Goal: Task Accomplishment & Management: Use online tool/utility

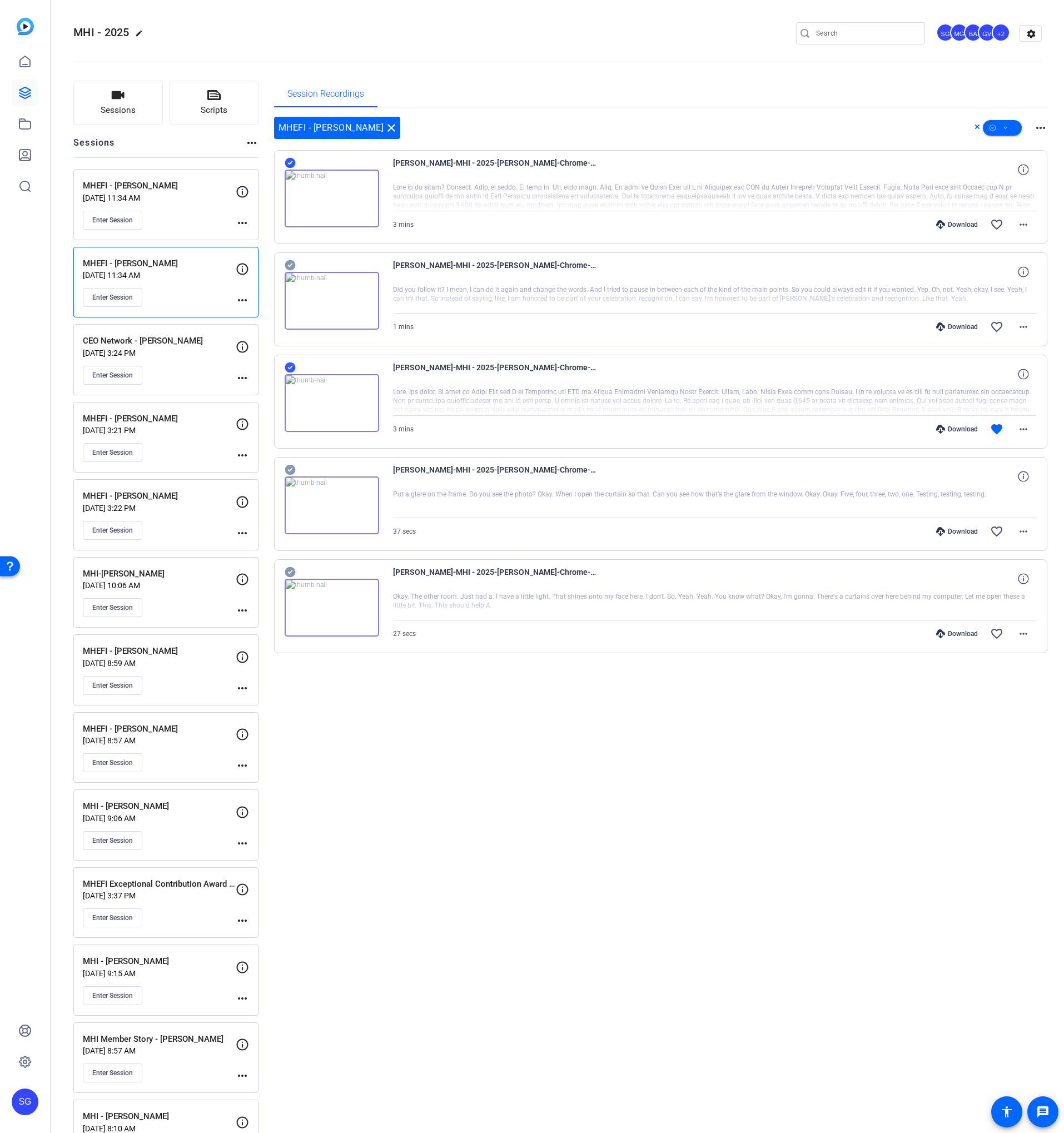
click at [160, 211] on div "Enter Session" at bounding box center [159, 220] width 152 height 19
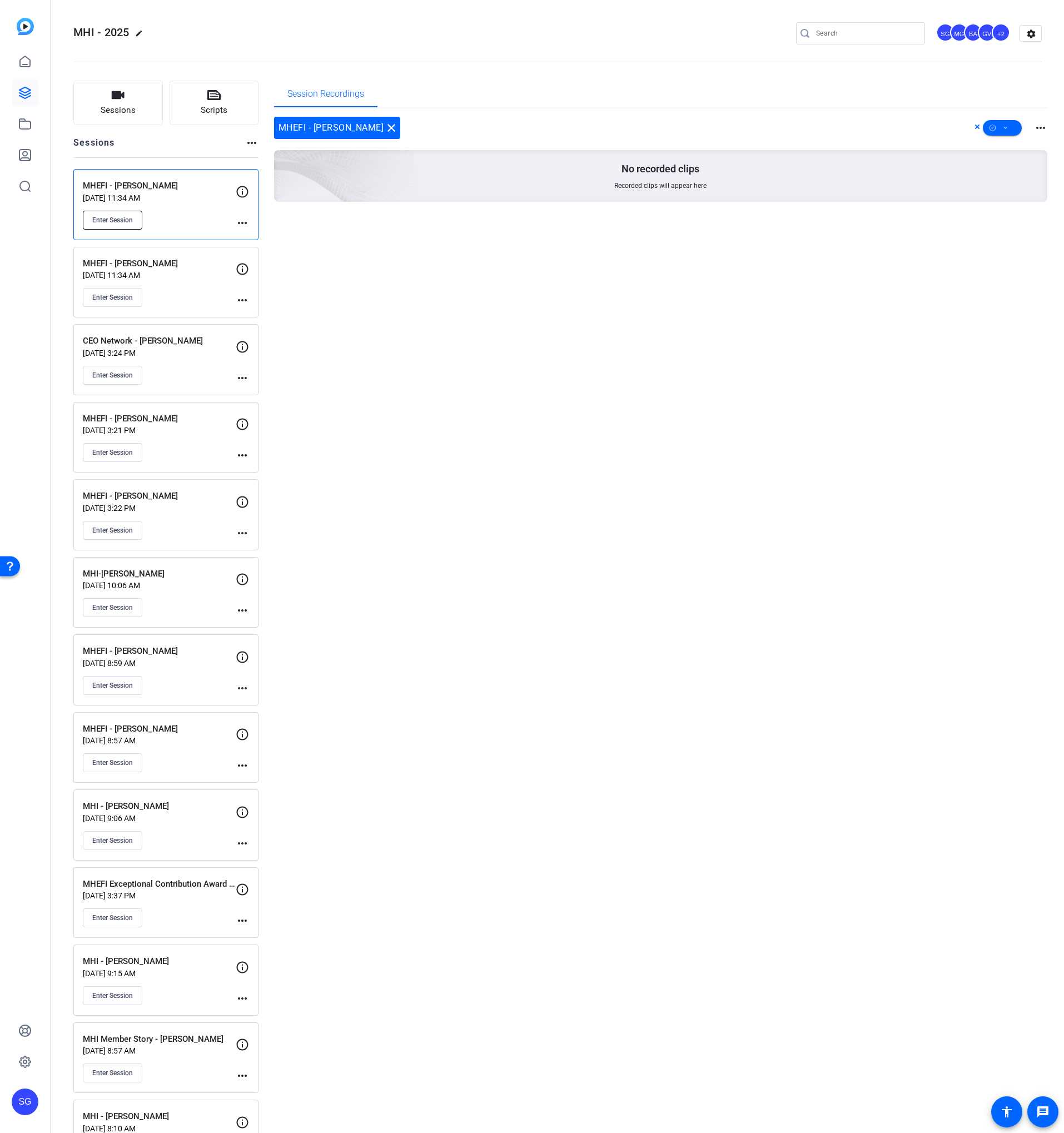
click at [119, 220] on span "Enter Session" at bounding box center [112, 220] width 41 height 9
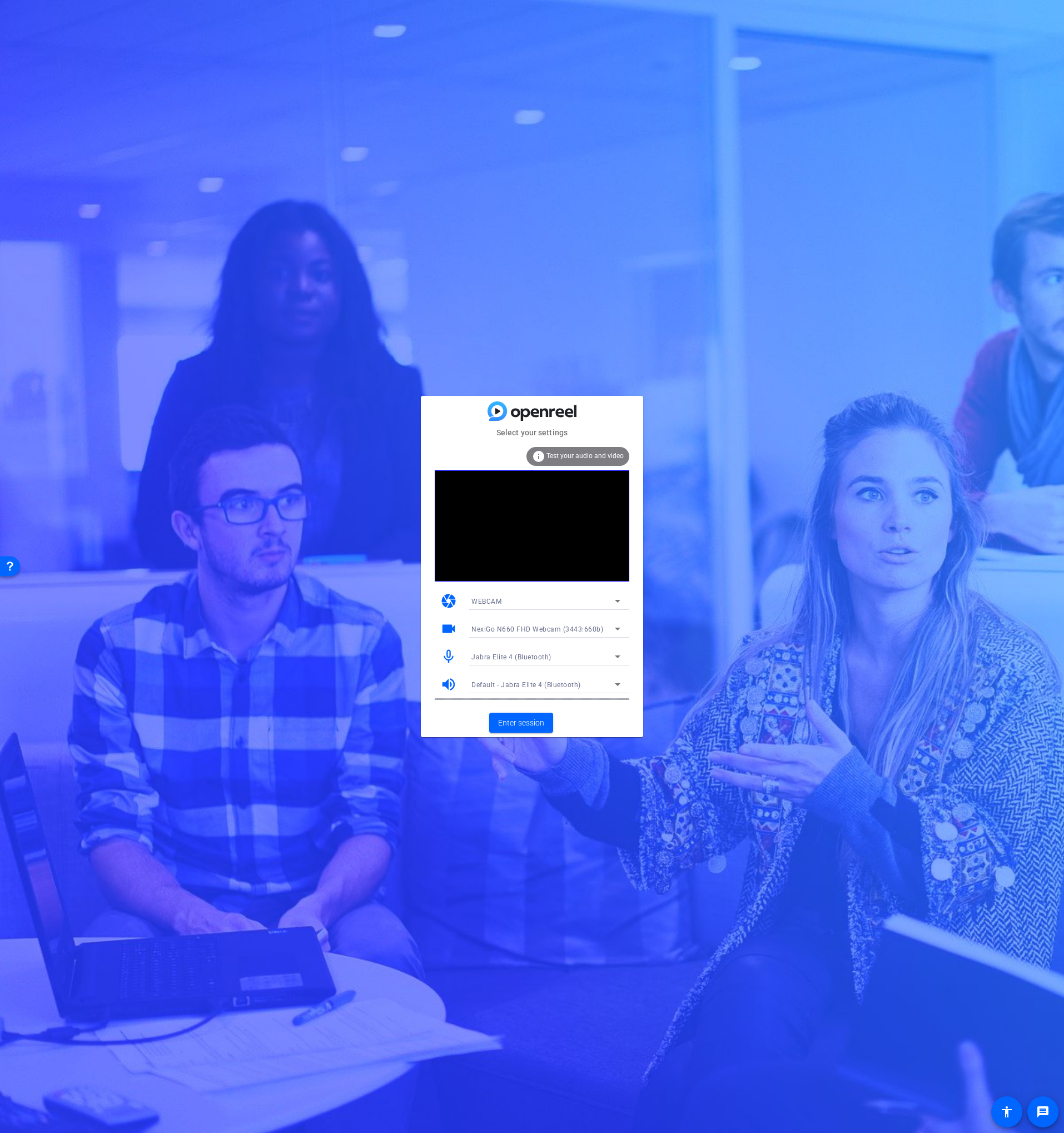
click at [499, 656] on span "Jabra Elite 4 (Bluetooth)" at bounding box center [511, 656] width 80 height 7
click at [510, 699] on span "Steinberg UR12 (0499:170a)" at bounding box center [528, 697] width 114 height 13
click at [595, 709] on mat-card-actions "Enter session" at bounding box center [532, 723] width 222 height 29
click at [520, 719] on span "Enter session" at bounding box center [521, 723] width 46 height 12
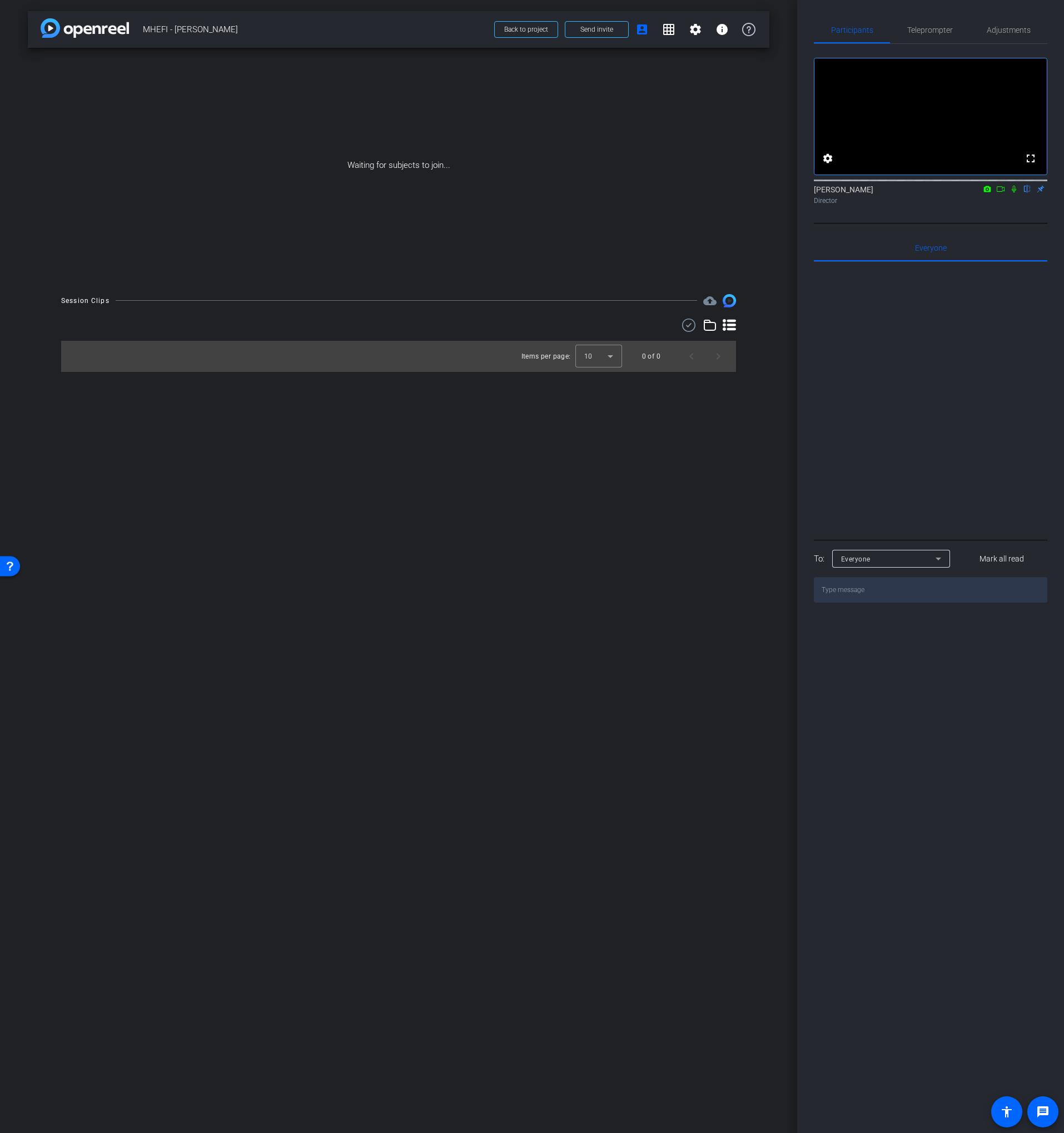
drag, startPoint x: 999, startPoint y: 202, endPoint x: 1006, endPoint y: 202, distance: 7.0
click at [999, 193] on icon at bounding box center [1000, 188] width 9 height 7
click at [1024, 193] on icon at bounding box center [1027, 188] width 9 height 7
click at [616, 31] on span at bounding box center [597, 29] width 63 height 27
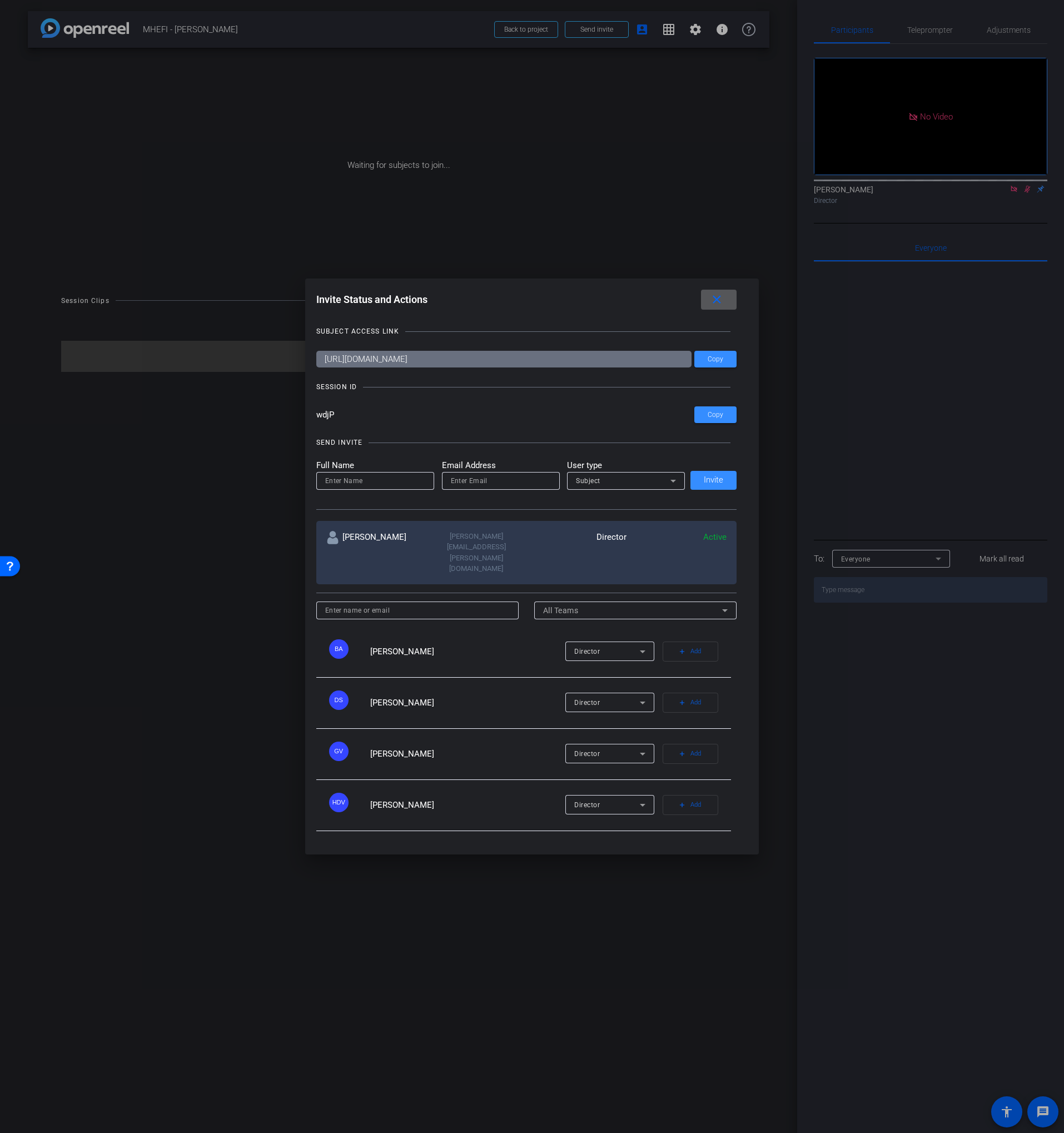
click at [336, 487] on input at bounding box center [375, 481] width 100 height 13
type input "Nick Ginter"
click at [472, 487] on input "nick" at bounding box center [501, 481] width 100 height 13
drag, startPoint x: 472, startPoint y: 496, endPoint x: 479, endPoint y: 493, distance: 7.6
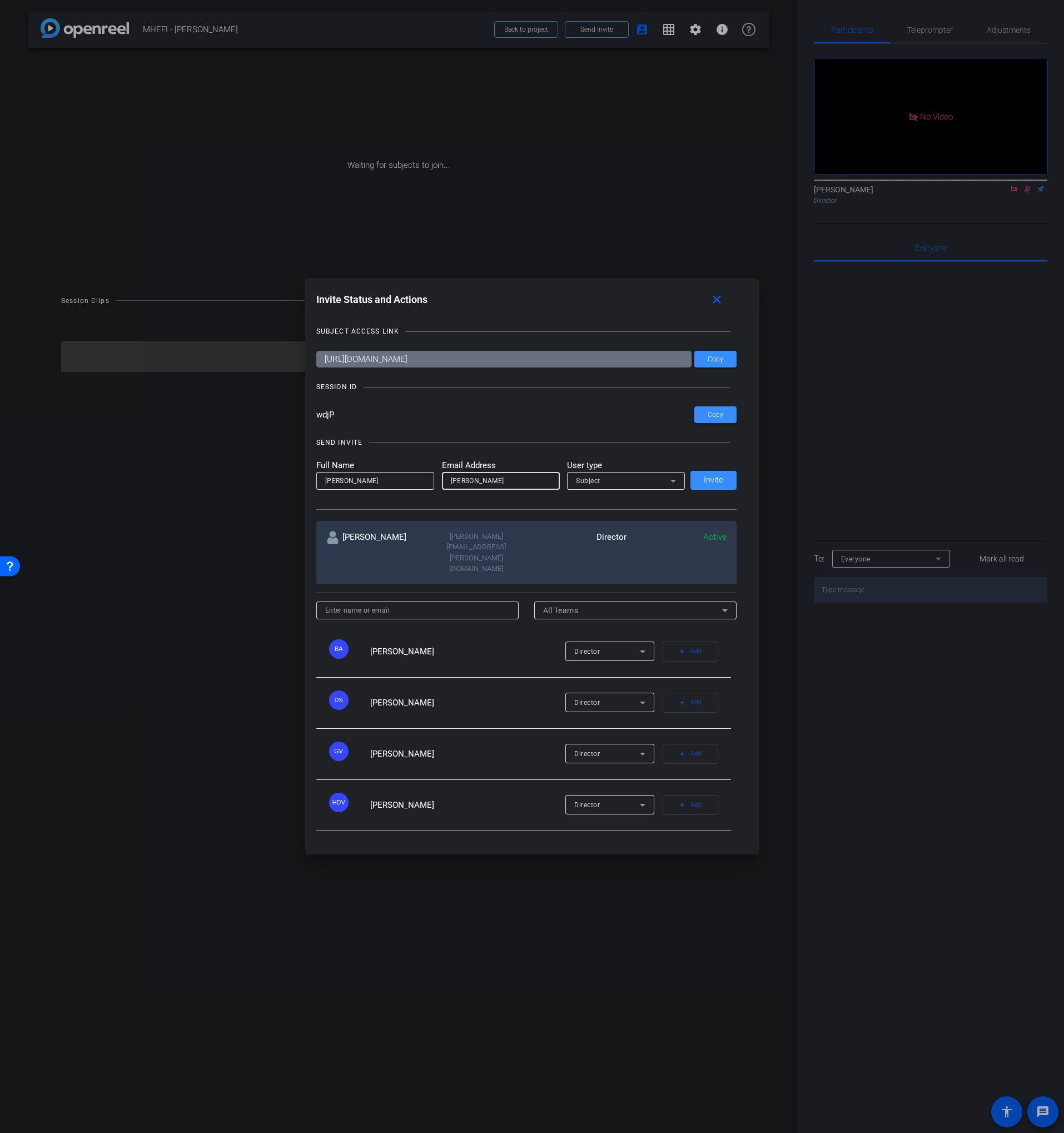
click at [472, 487] on input "nick" at bounding box center [501, 481] width 100 height 13
paste input ".ginter@talewinddigital.com"
type input "nick.ginter@talewinddigital.com"
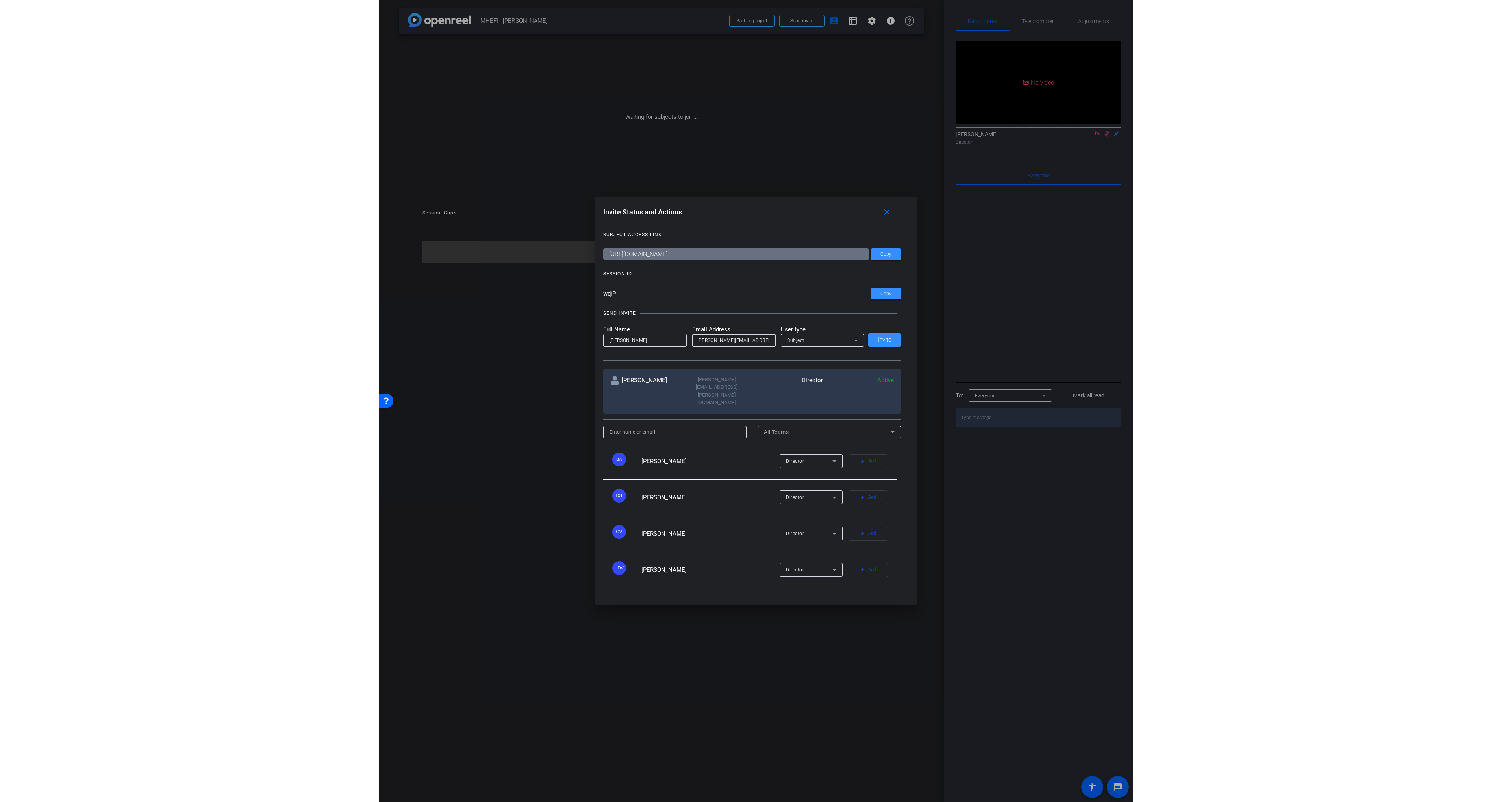
scroll to position [0, 0]
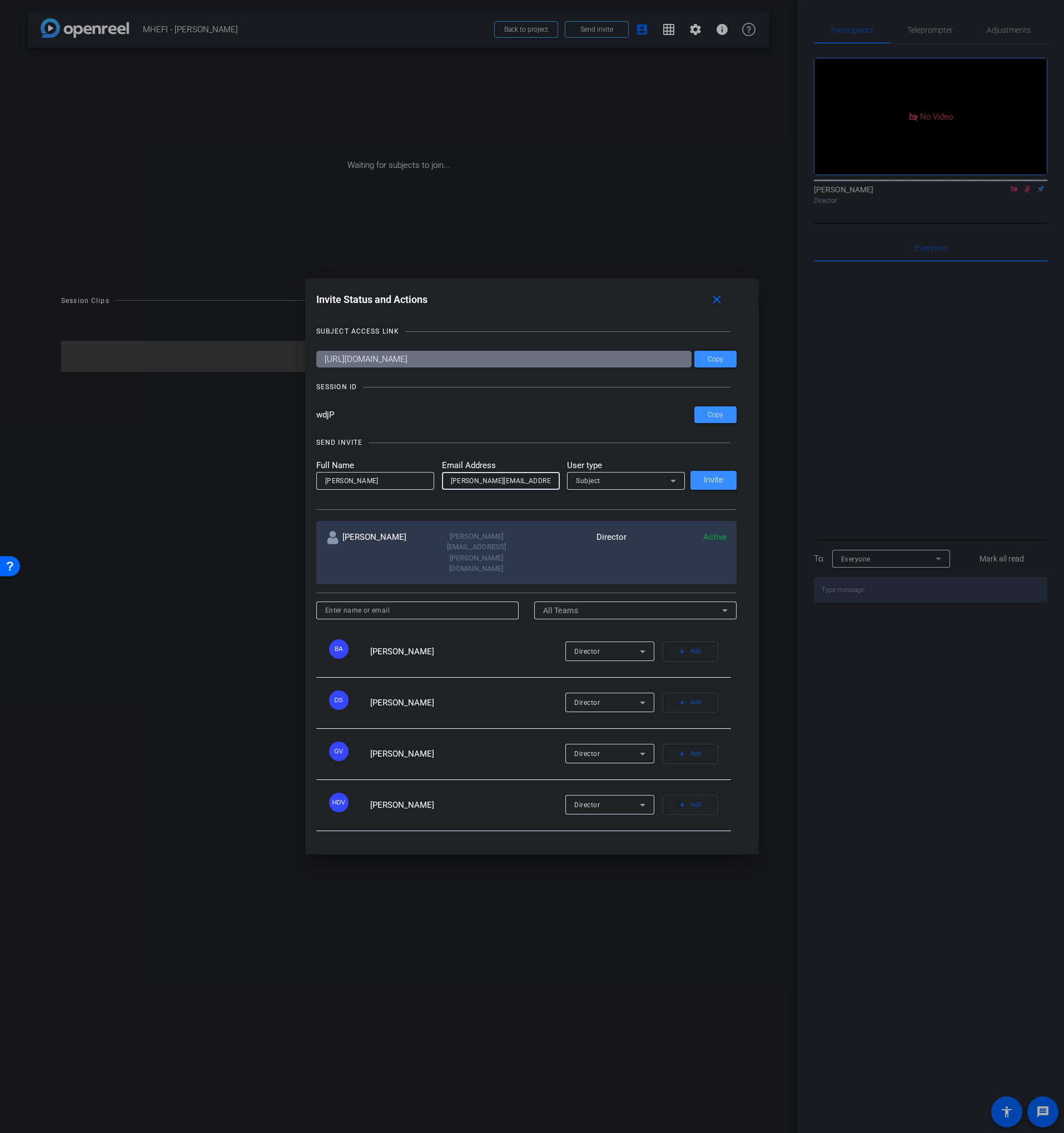
drag, startPoint x: 497, startPoint y: 469, endPoint x: 507, endPoint y: 469, distance: 10.0
click at [501, 469] on div "SEND INVITE Full Name Nick Ginter Email Address nick.ginter@talewinddigital.com…" at bounding box center [527, 467] width 421 height 84
click at [618, 487] on div "Subject" at bounding box center [623, 481] width 94 height 14
drag, startPoint x: 597, startPoint y: 530, endPoint x: 648, endPoint y: 525, distance: 51.2
click at [597, 530] on span "Watcher" at bounding box center [590, 536] width 28 height 13
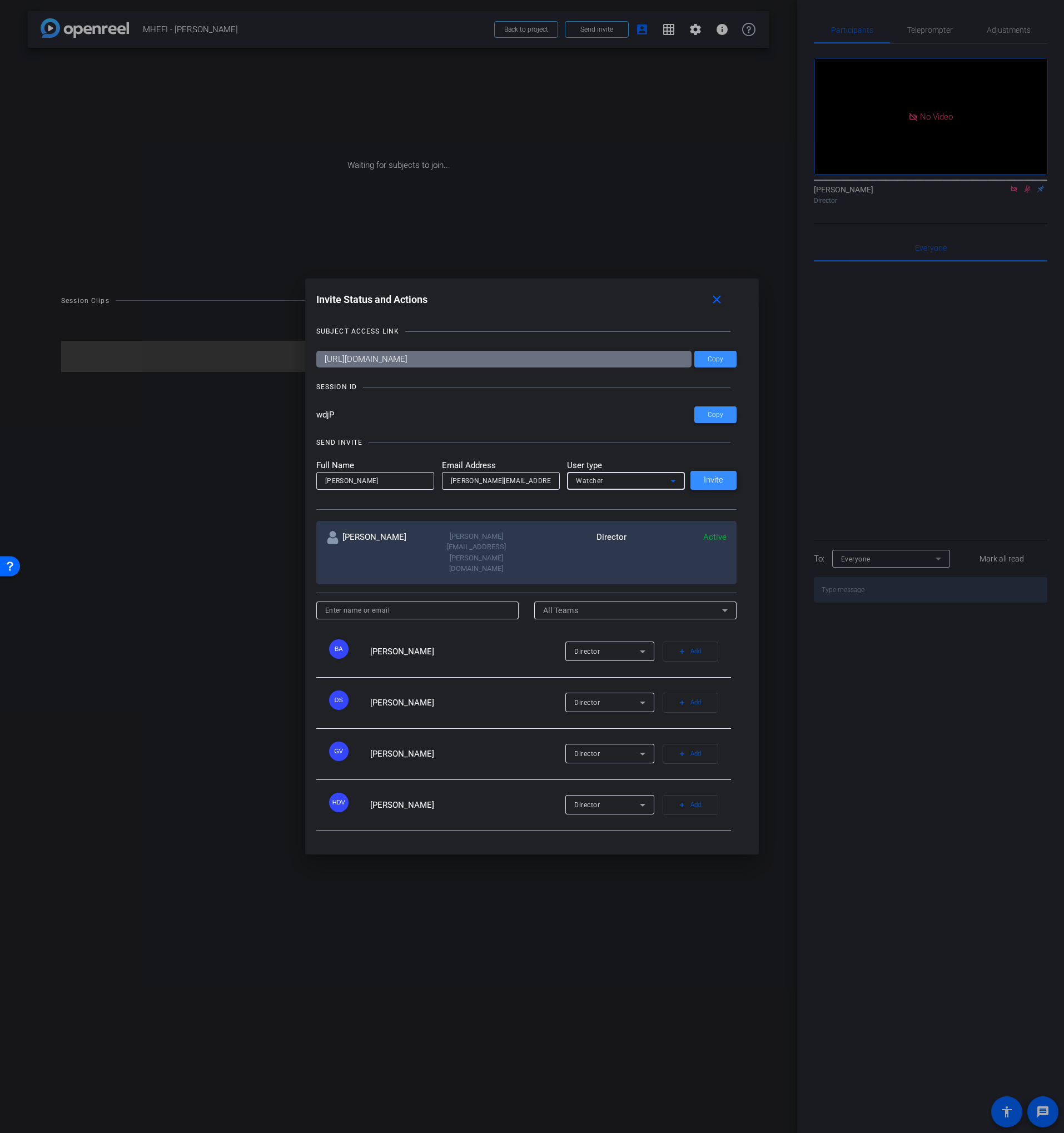
click at [710, 494] on span at bounding box center [713, 481] width 46 height 27
click at [712, 503] on div "SEND INVITE Full Name Email Address User type Subject Invite" at bounding box center [527, 467] width 421 height 84
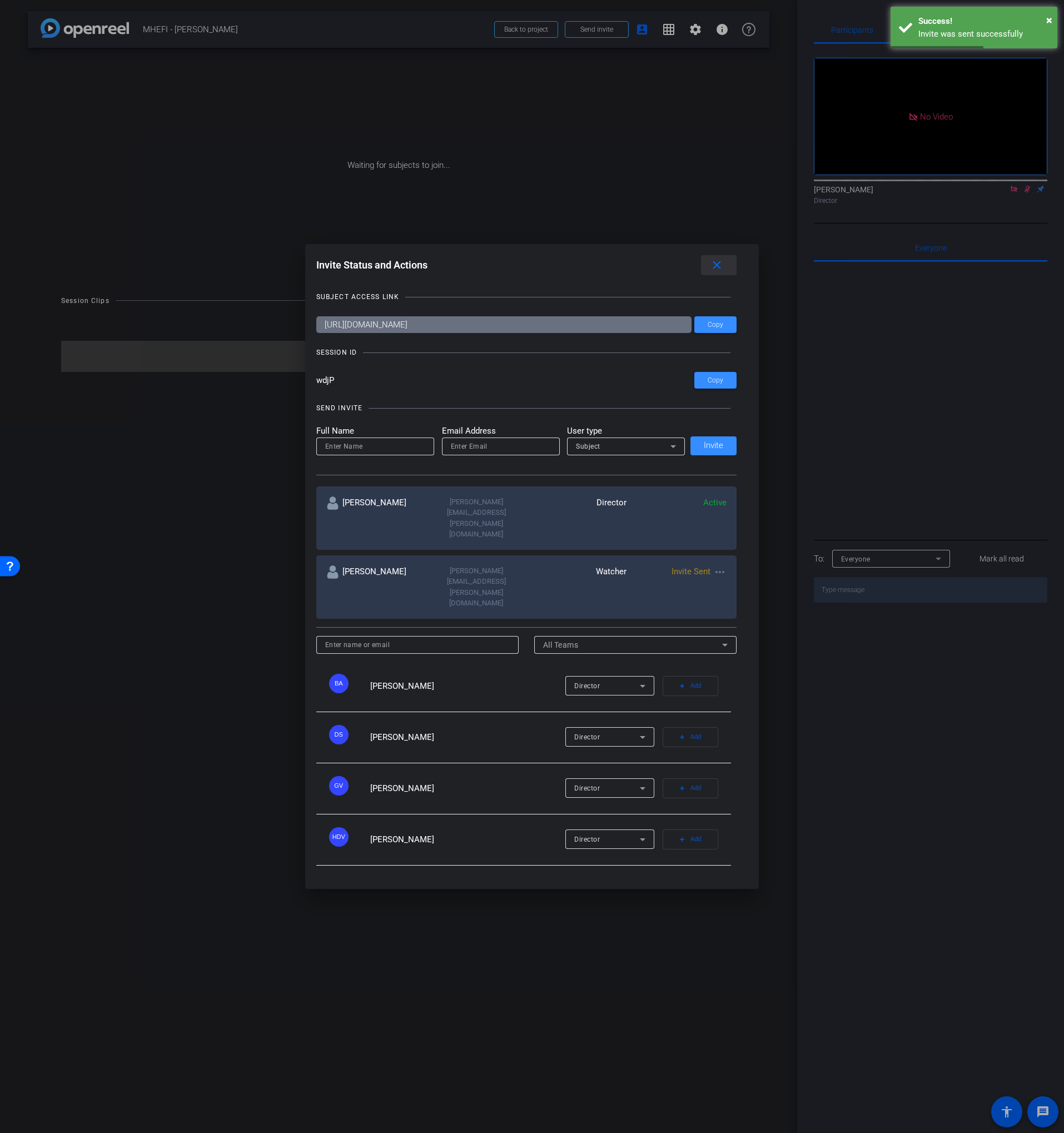
click at [707, 278] on span at bounding box center [718, 265] width 36 height 27
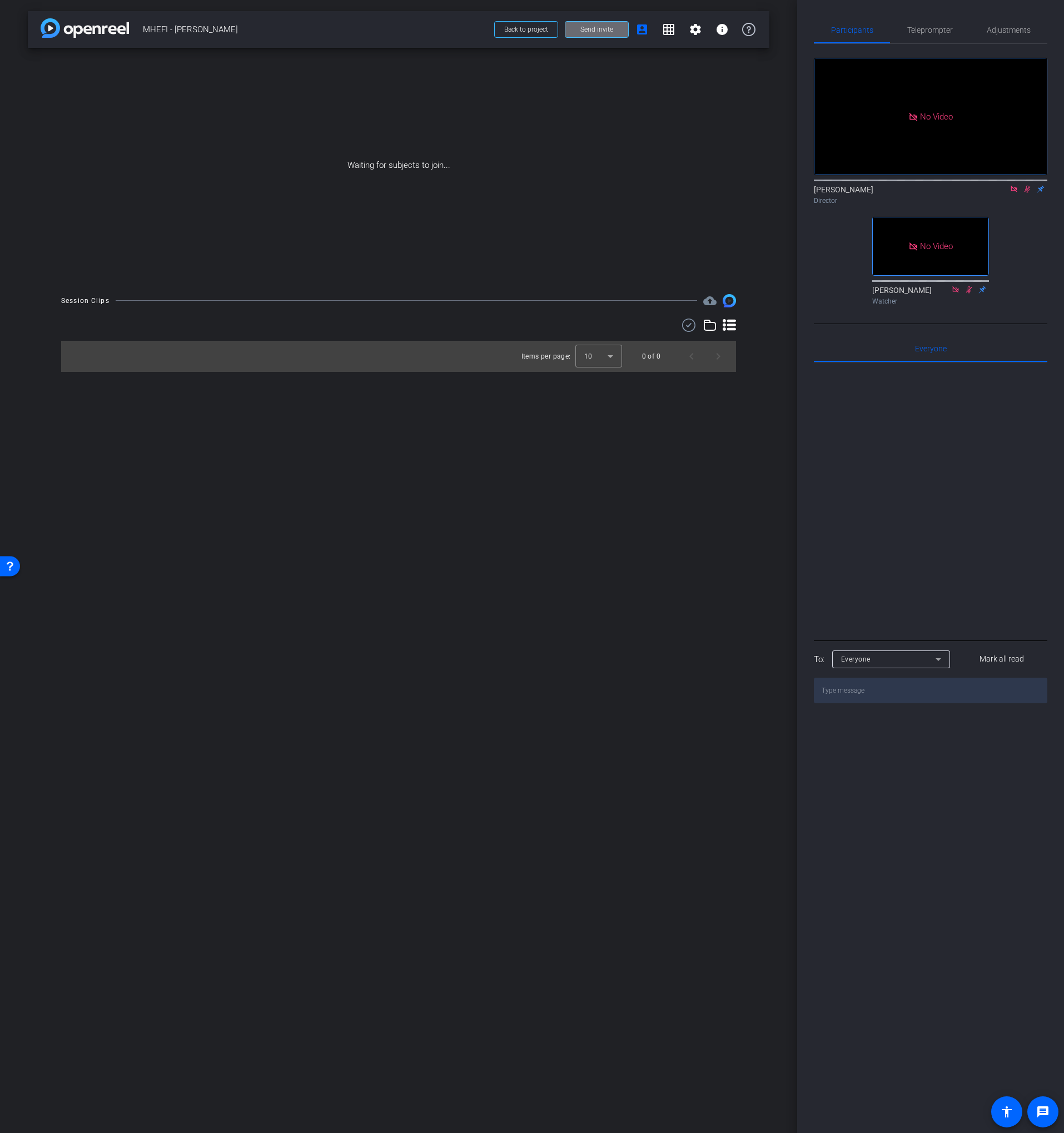
click at [596, 31] on span "Send invite" at bounding box center [597, 29] width 33 height 9
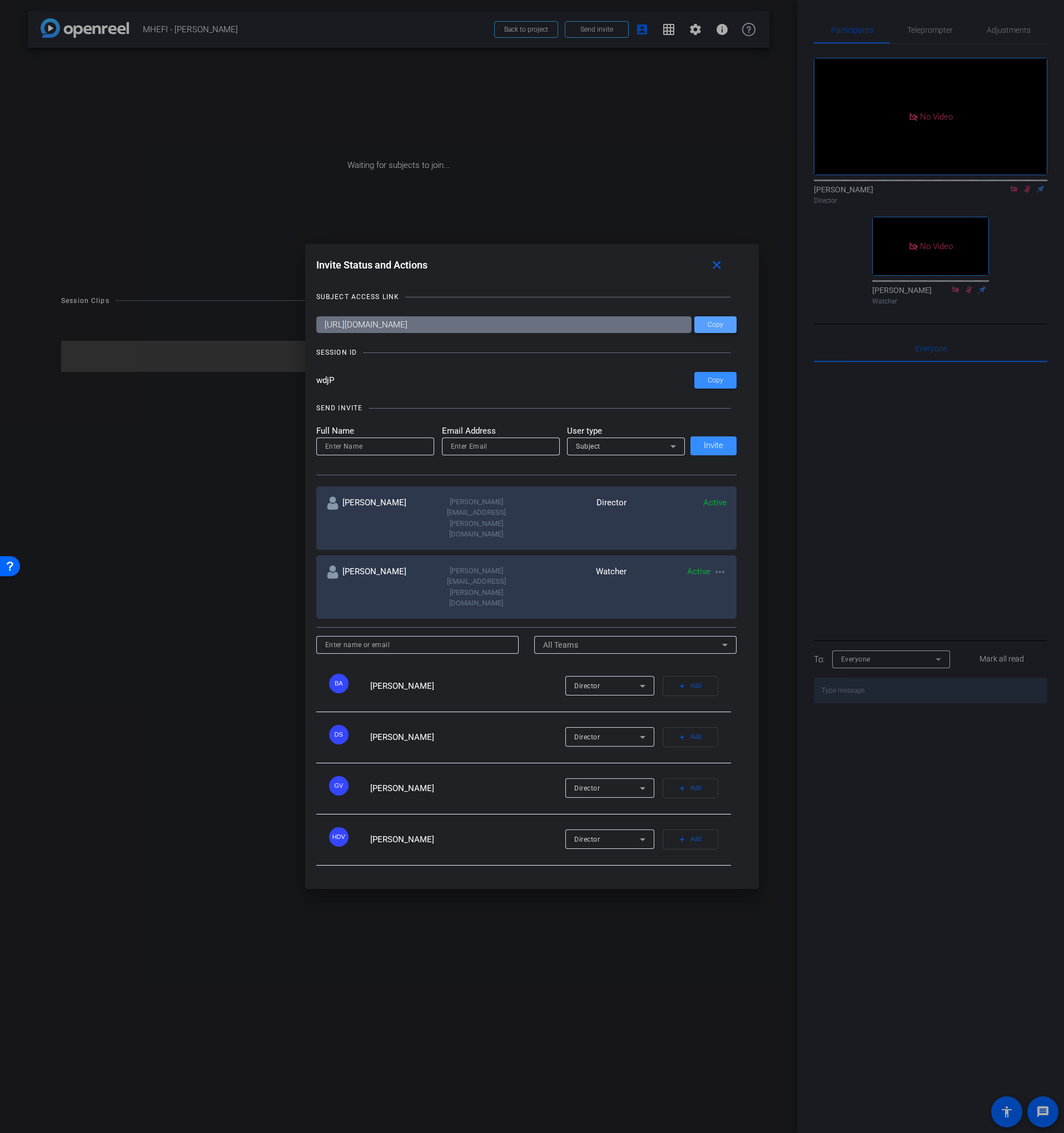
click at [710, 329] on span "Copy" at bounding box center [715, 325] width 16 height 8
drag, startPoint x: 717, startPoint y: 359, endPoint x: 718, endPoint y: 332, distance: 27.0
click at [717, 333] on button "Copy" at bounding box center [715, 325] width 42 height 17
drag, startPoint x: 720, startPoint y: 303, endPoint x: 696, endPoint y: 300, distance: 24.2
click at [720, 278] on span at bounding box center [718, 265] width 36 height 27
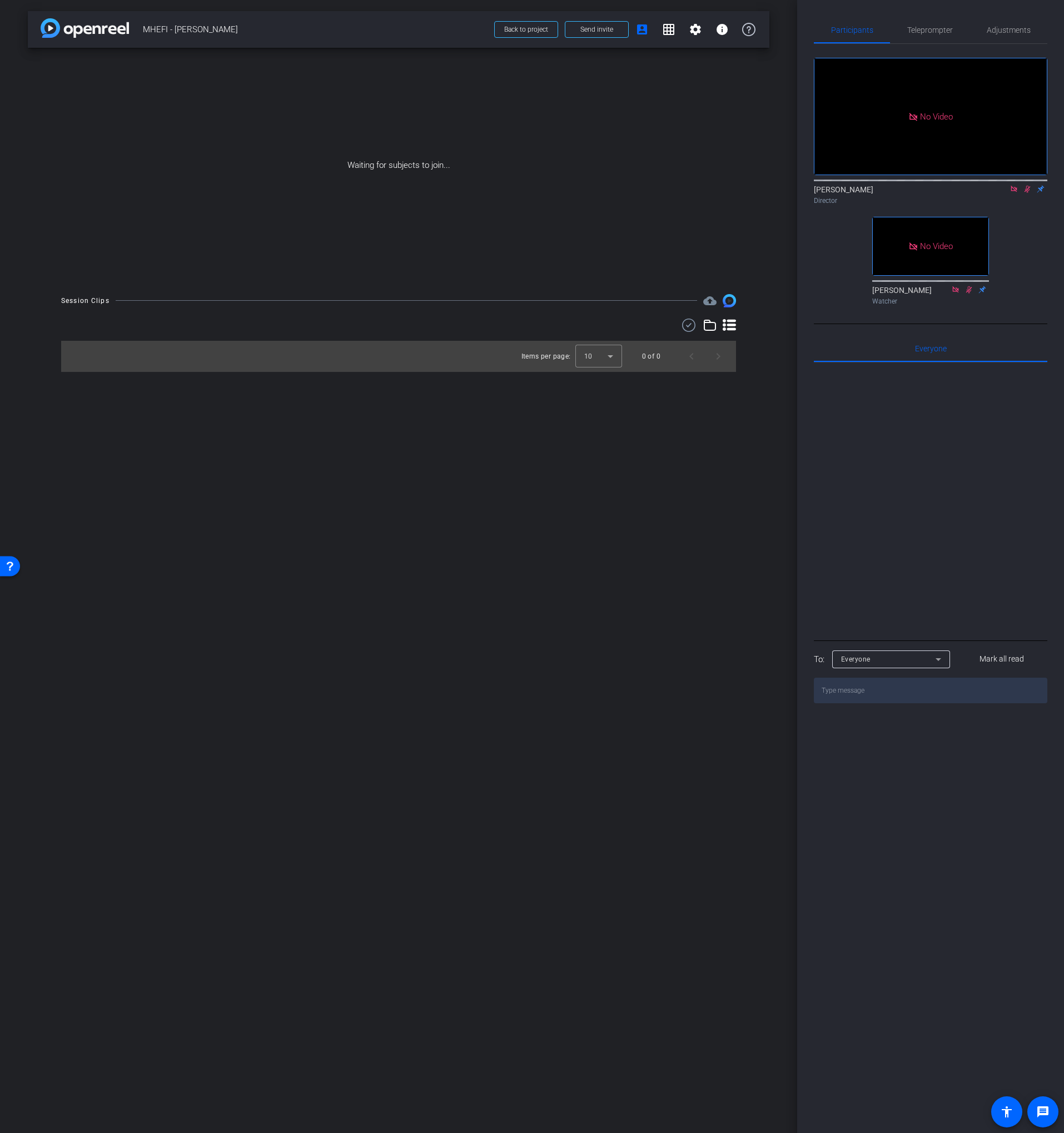
click at [603, 100] on div "Waiting for subjects to join..." at bounding box center [399, 166] width 742 height 235
click at [583, 34] on span at bounding box center [597, 29] width 63 height 27
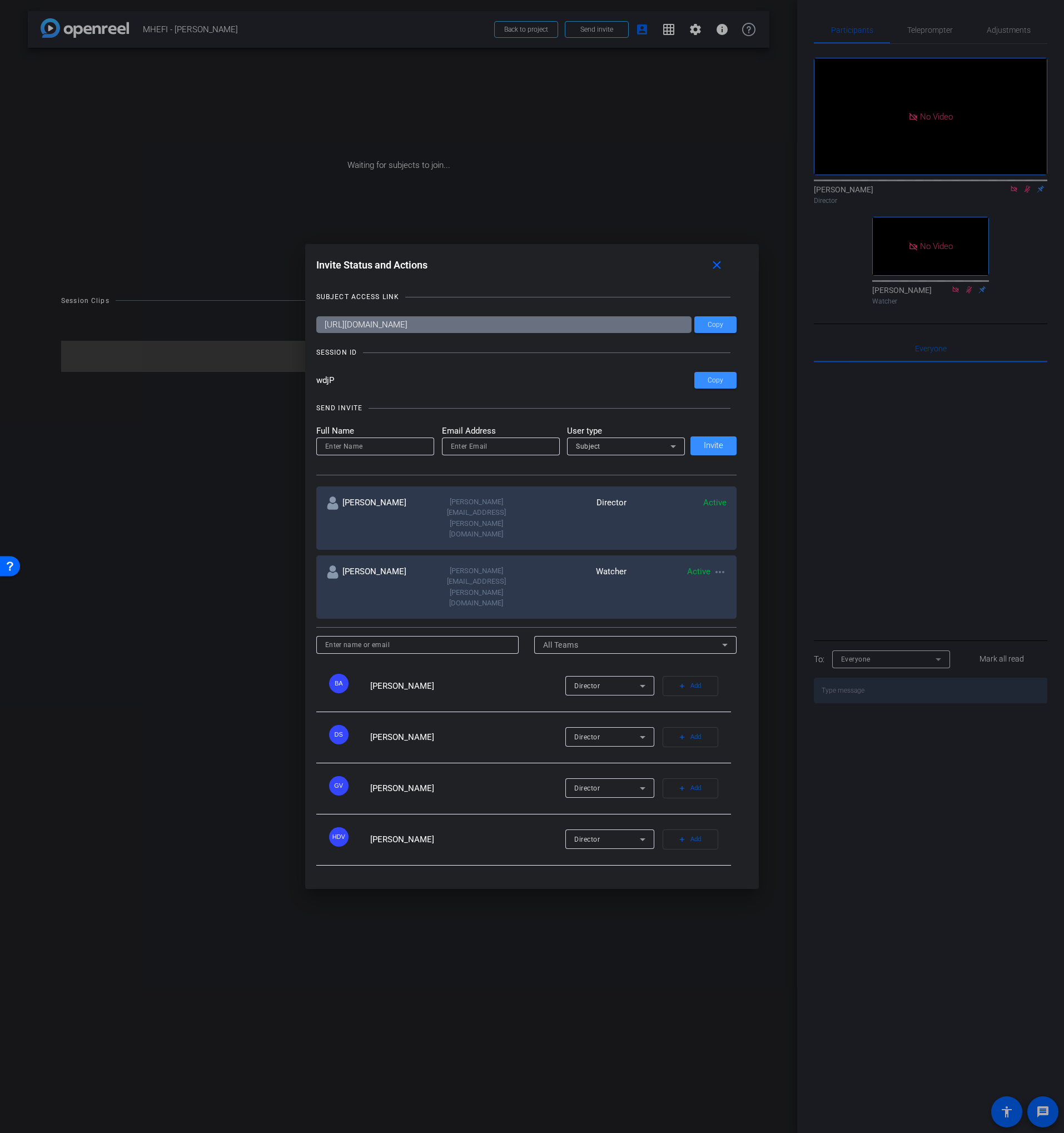
click at [564, 178] on div at bounding box center [532, 566] width 1064 height 1133
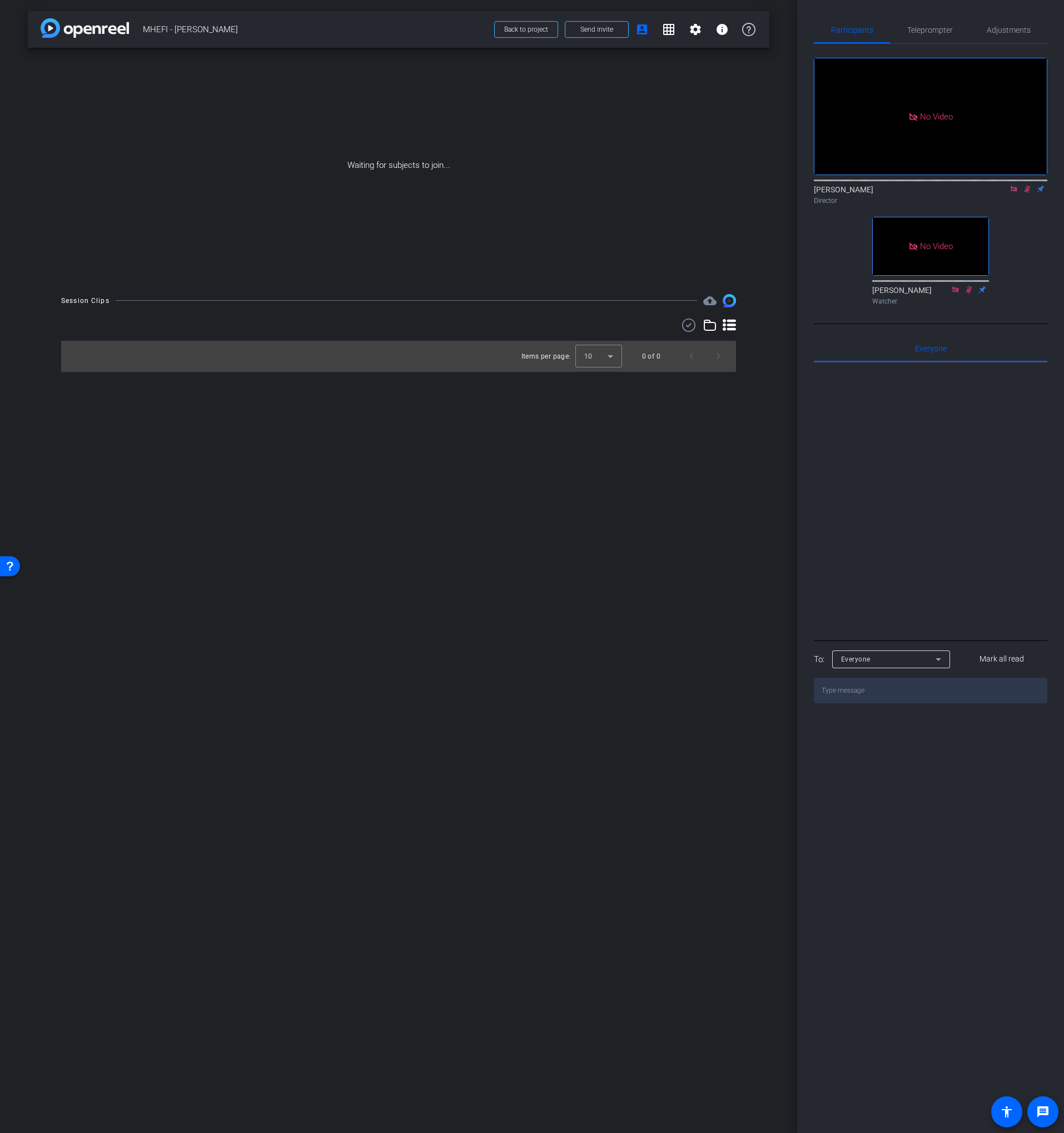
click at [349, 163] on div "Waiting for subjects to join..." at bounding box center [399, 166] width 742 height 235
click at [348, 165] on div "Waiting for subjects to join..." at bounding box center [399, 166] width 742 height 235
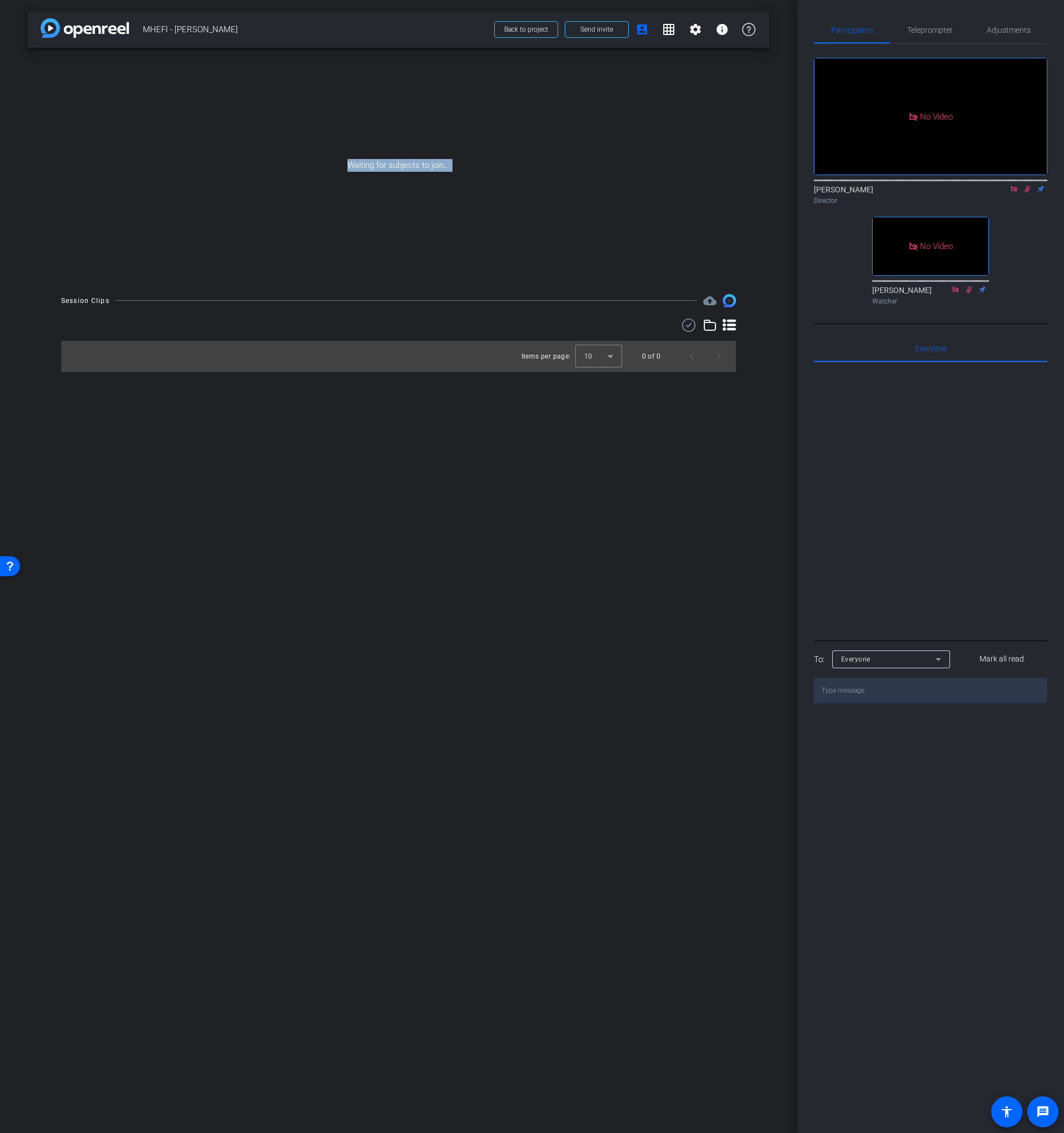
click at [360, 167] on div "Waiting for subjects to join..." at bounding box center [399, 166] width 742 height 235
click at [347, 166] on div "Waiting for subjects to join..." at bounding box center [399, 166] width 742 height 235
click at [349, 164] on div "Waiting for subjects to join..." at bounding box center [399, 166] width 742 height 235
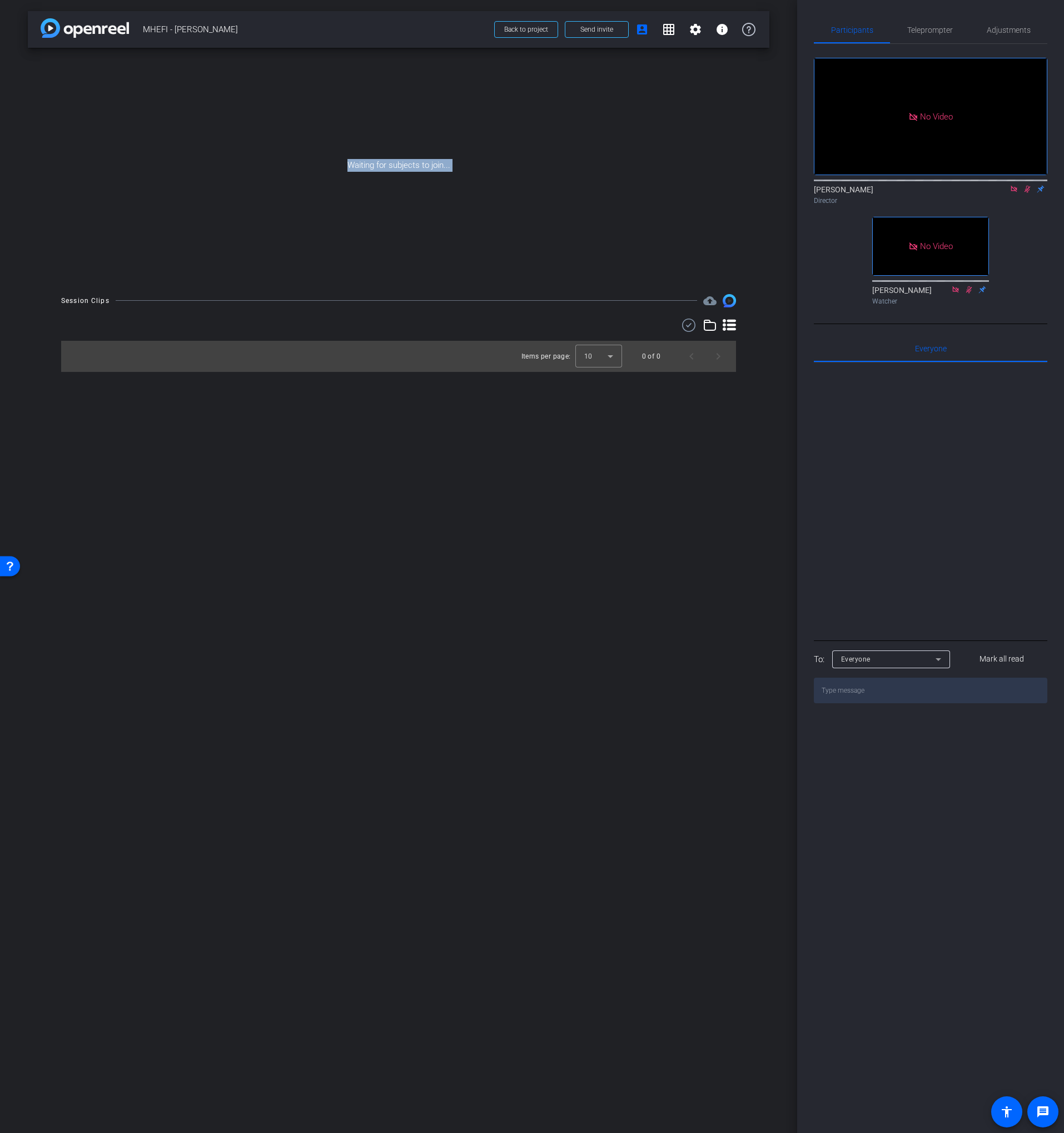
click at [378, 167] on div "Waiting for subjects to join..." at bounding box center [399, 166] width 742 height 235
click at [409, 167] on div "Waiting for subjects to join..." at bounding box center [399, 166] width 742 height 235
click at [406, 165] on div "Waiting for subjects to join..." at bounding box center [399, 166] width 742 height 235
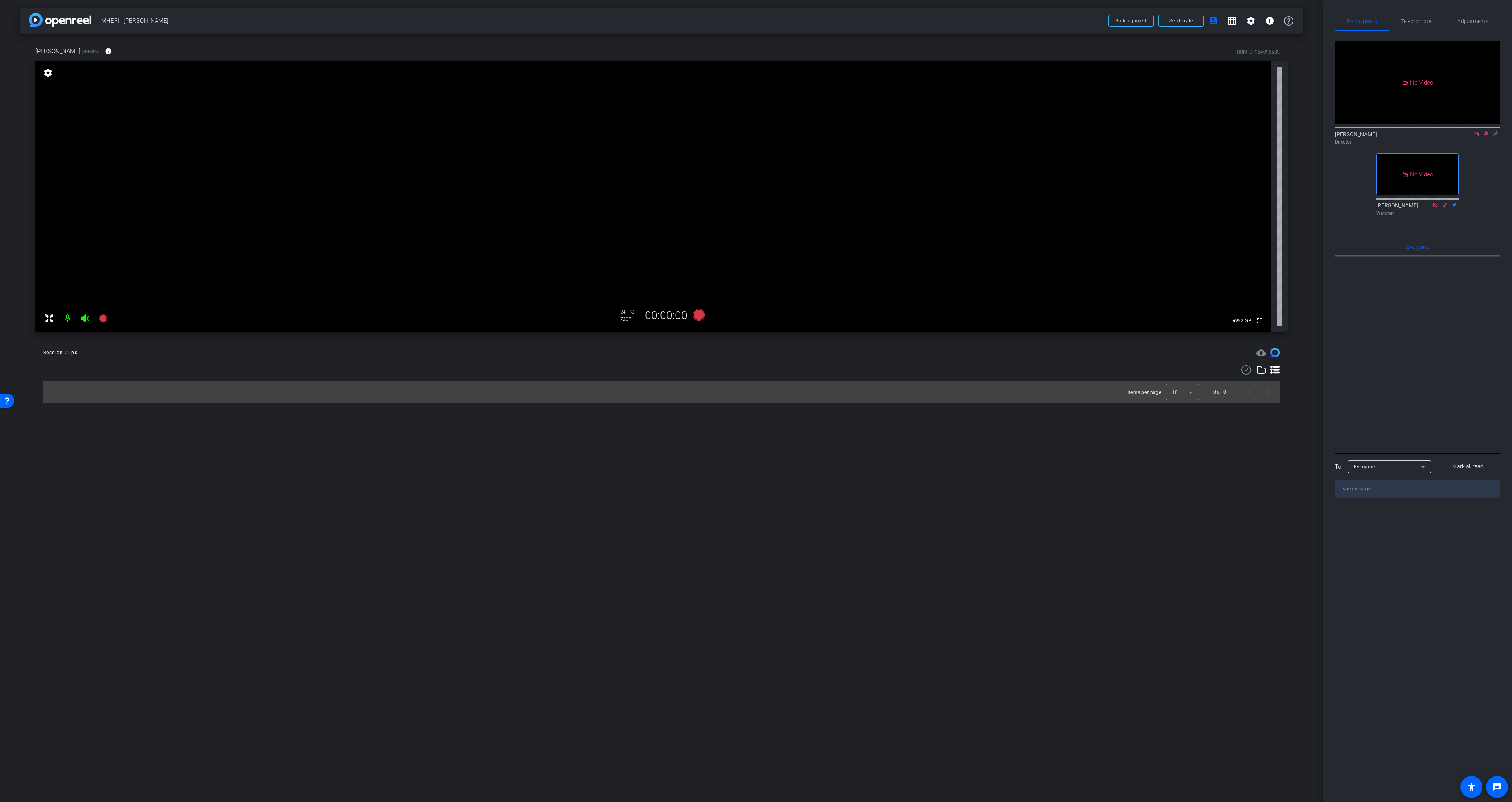
click at [753, 137] on icon at bounding box center [1486, 133] width 6 height 5
click at [753, 137] on icon at bounding box center [1476, 133] width 6 height 5
click at [753, 16] on span "Adjustments" at bounding box center [1473, 21] width 31 height 19
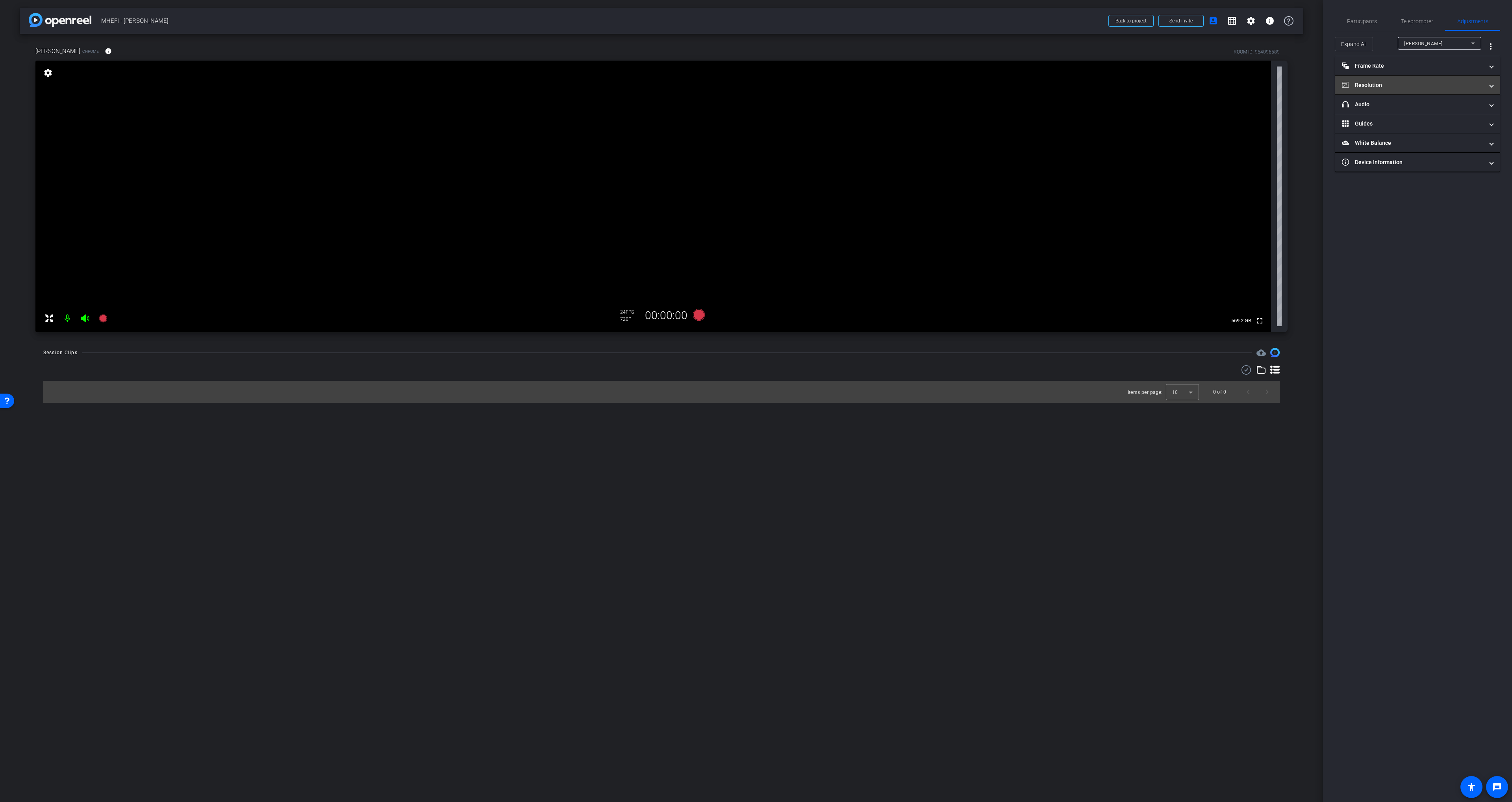
drag, startPoint x: 1389, startPoint y: 90, endPoint x: 1395, endPoint y: 93, distance: 6.7
click at [753, 90] on mat-expansion-panel-header "Resolution" at bounding box center [1418, 85] width 166 height 19
click at [753, 110] on div "1080" at bounding box center [1425, 114] width 29 height 13
click at [753, 19] on span "Participants" at bounding box center [1362, 21] width 30 height 5
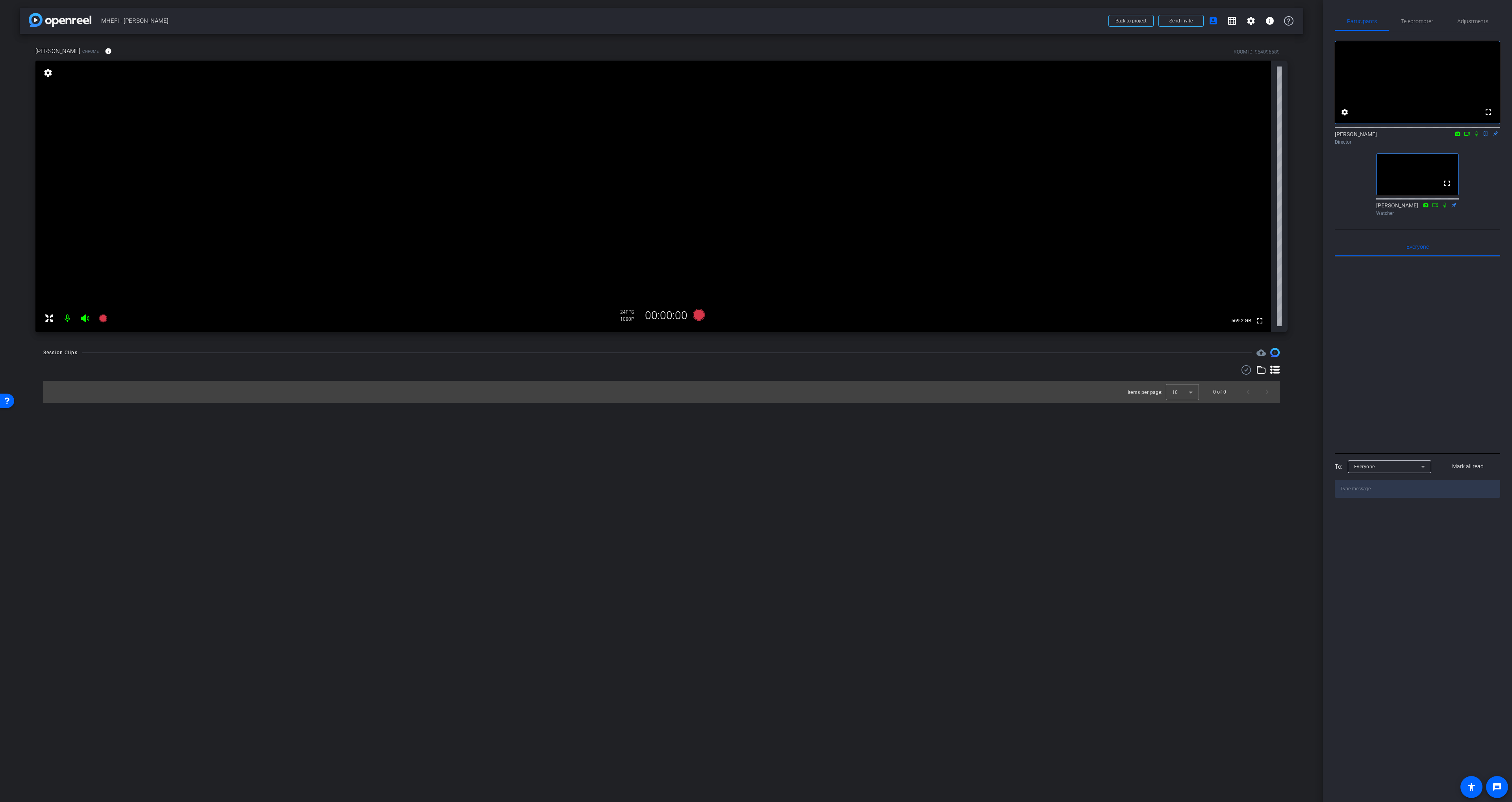
drag, startPoint x: 1019, startPoint y: 307, endPoint x: 1378, endPoint y: 31, distance: 452.8
click at [753, 307] on video at bounding box center [653, 196] width 1236 height 272
drag, startPoint x: 1472, startPoint y: 28, endPoint x: 1467, endPoint y: 31, distance: 5.8
click at [753, 28] on span "Adjustments" at bounding box center [1473, 21] width 31 height 19
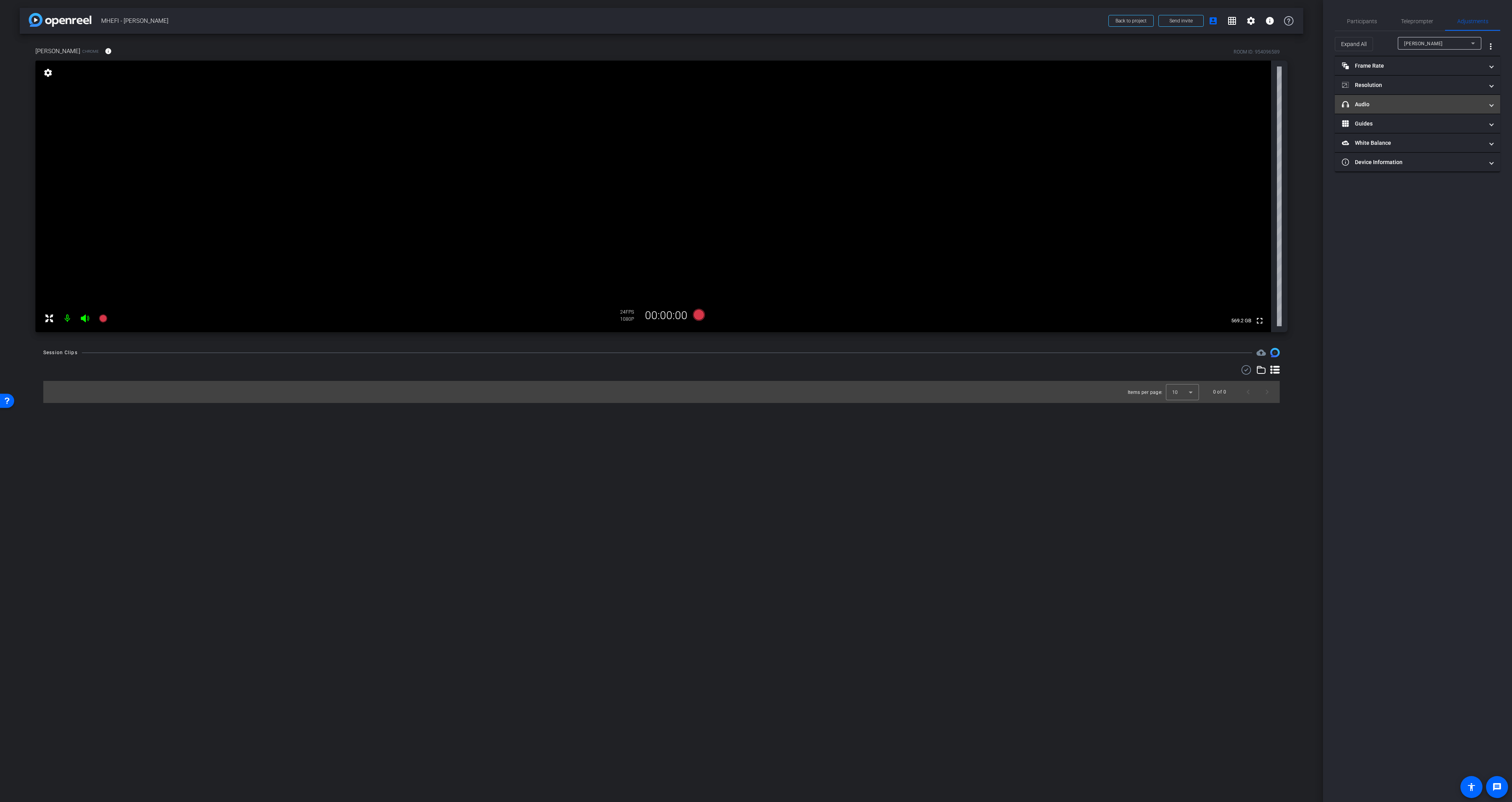
click at [753, 107] on mat-panel-title "headphone icon Audio" at bounding box center [1412, 104] width 141 height 8
click at [753, 101] on mat-expansion-panel-header "headphone icon Audio" at bounding box center [1418, 113] width 166 height 25
click at [753, 21] on span "Participants" at bounding box center [1362, 21] width 30 height 5
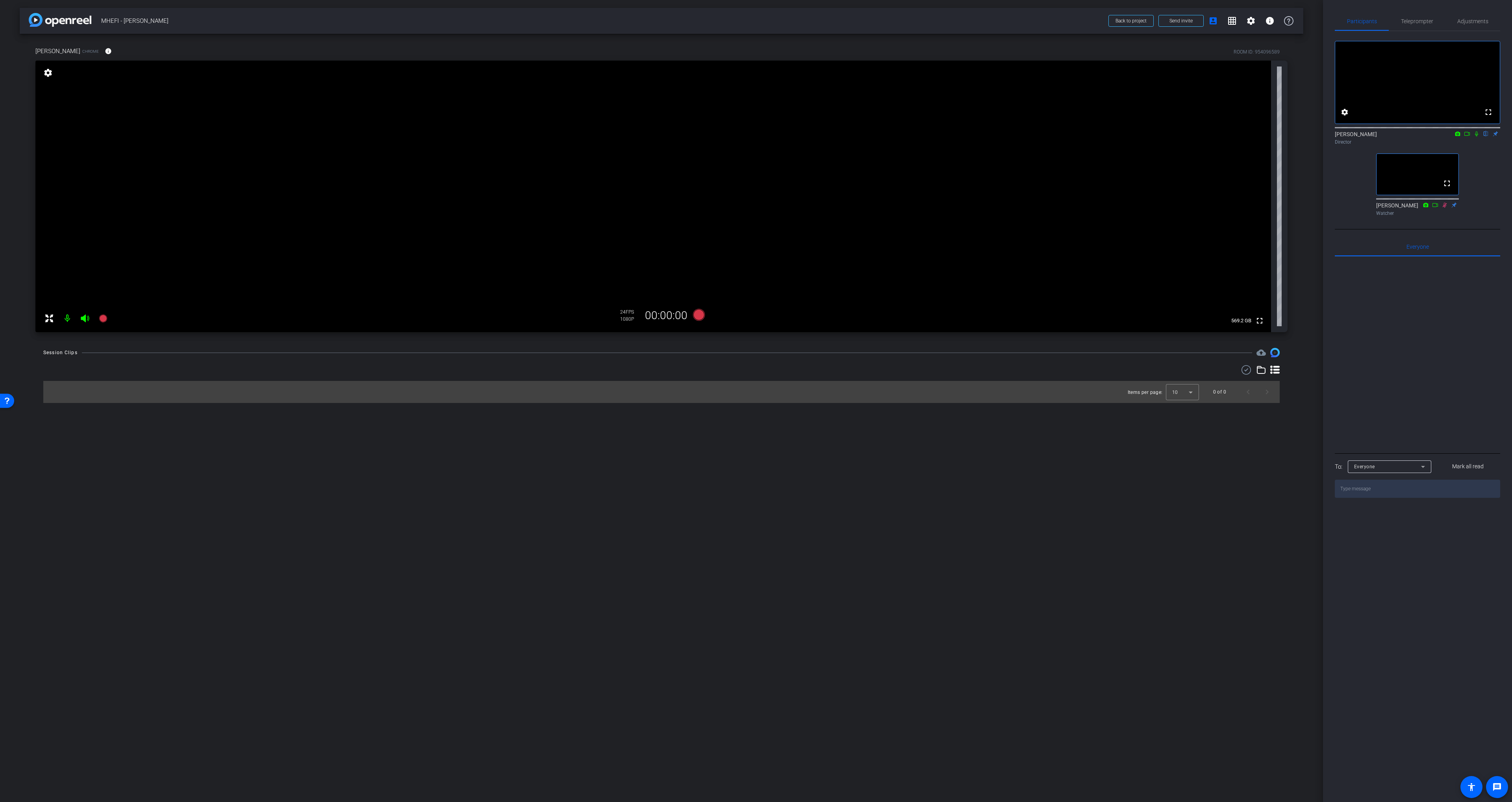
drag, startPoint x: 728, startPoint y: 454, endPoint x: 730, endPoint y: 447, distance: 7.3
click at [727, 454] on div "arrow_back MHEFI - Chris Becker Back to project Send invite account_box grid_on…" at bounding box center [662, 401] width 1323 height 802
click at [701, 319] on icon at bounding box center [699, 315] width 12 height 12
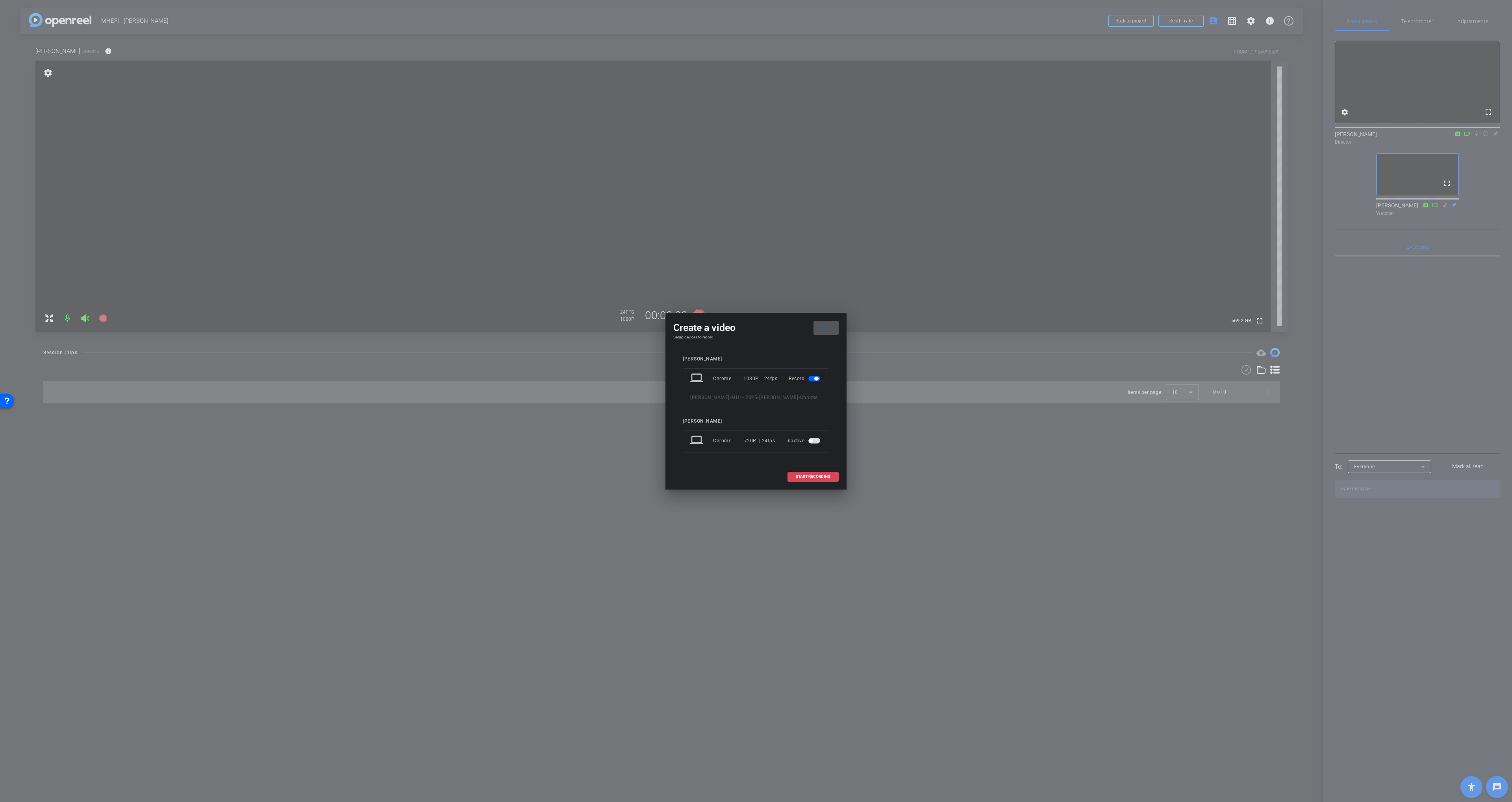
click at [753, 475] on span "START RECORDING" at bounding box center [813, 476] width 35 height 4
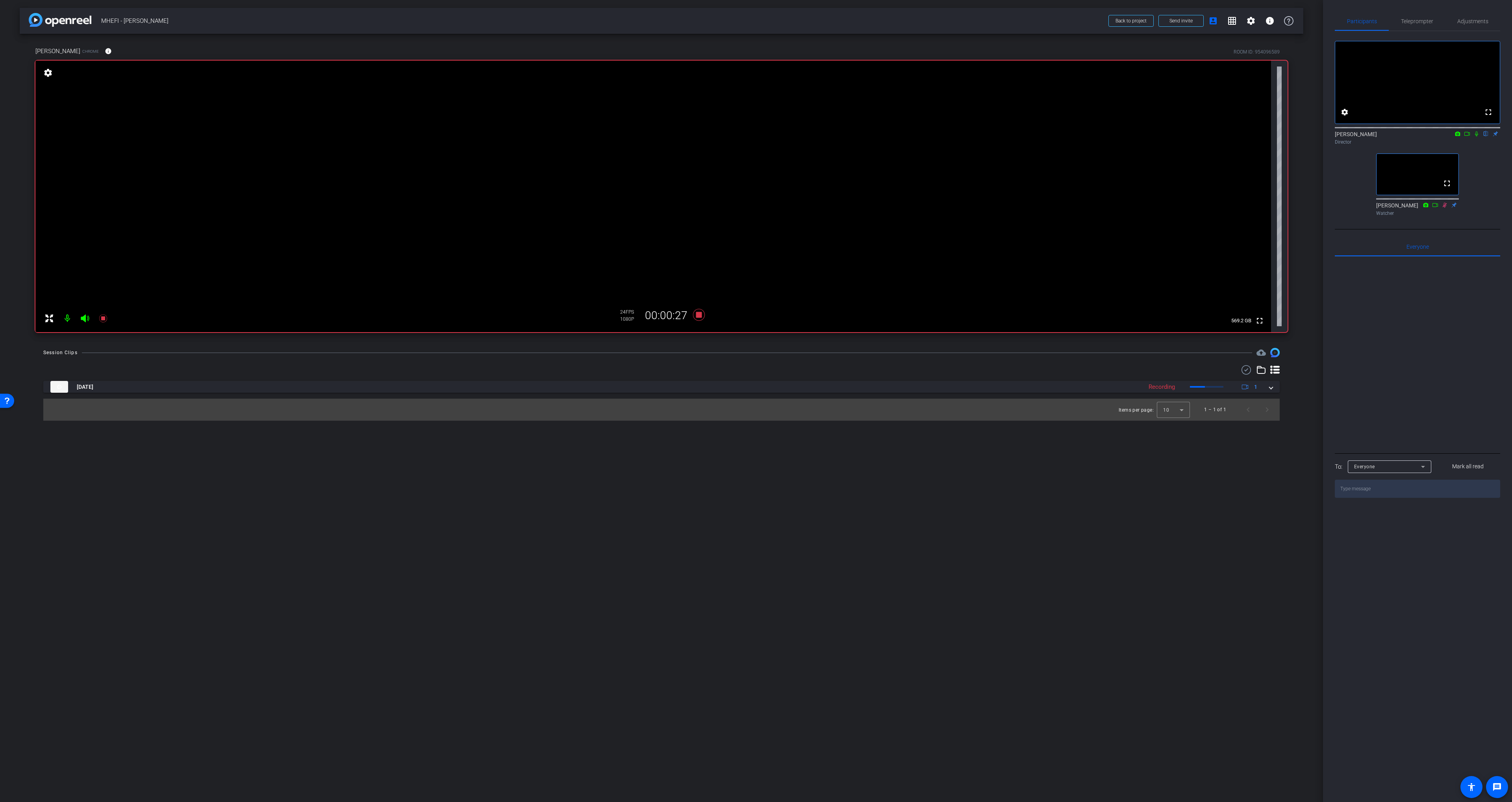
click at [713, 337] on div "Chris Becker Chrome info ROOM ID: 954096589 fullscreen settings 569.2 GB 24 FPS…" at bounding box center [662, 187] width 1284 height 306
click at [698, 314] on icon at bounding box center [699, 315] width 12 height 12
click at [753, 394] on openreel-recordings-list-clip "Sep 15, 2025 Processing 1 Items per page: 10 1 – 1 of 1" at bounding box center [662, 401] width 1236 height 40
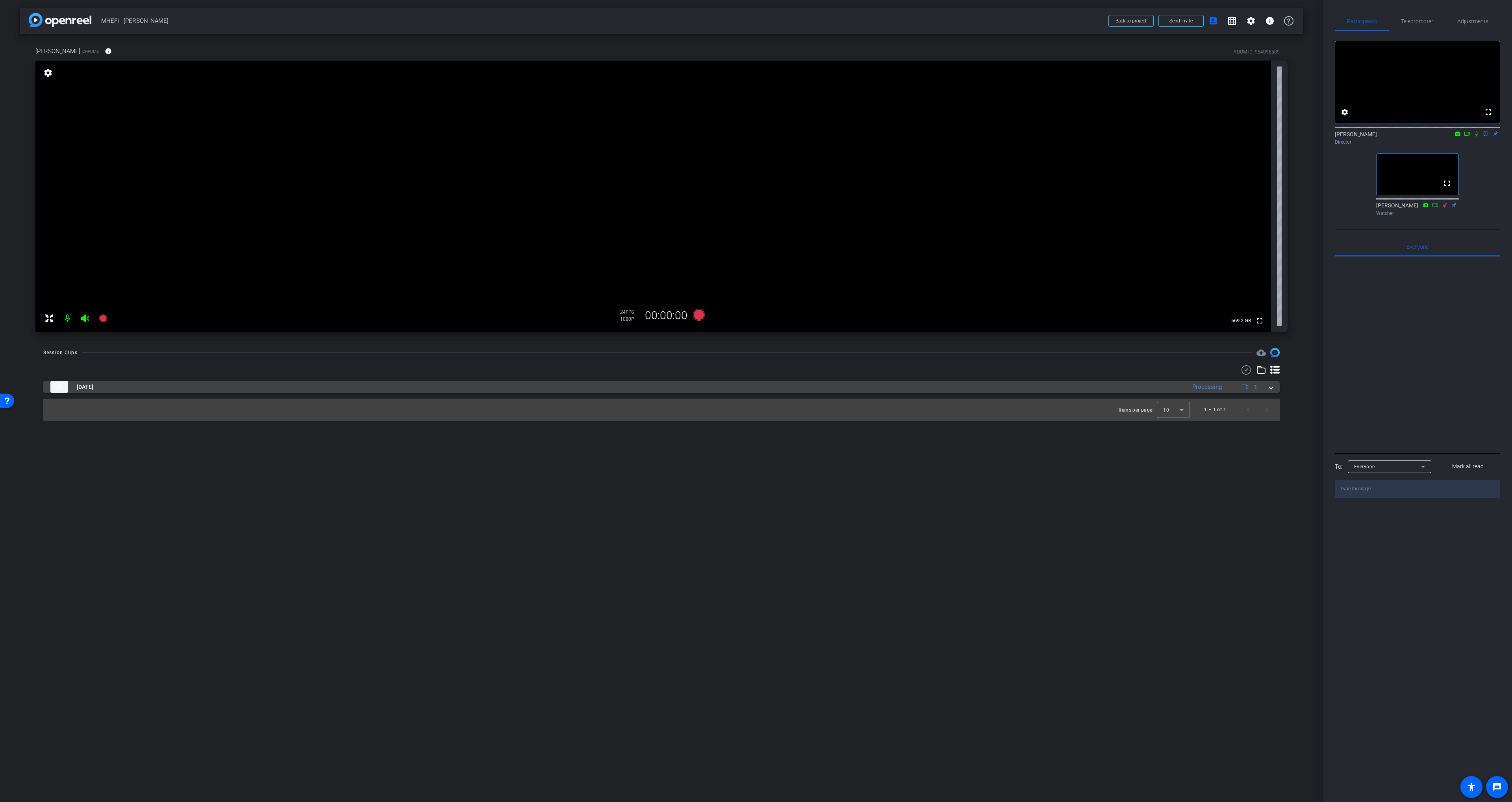
click at [753, 391] on mat-panel-title "Sep 15, 2025" at bounding box center [616, 387] width 1132 height 12
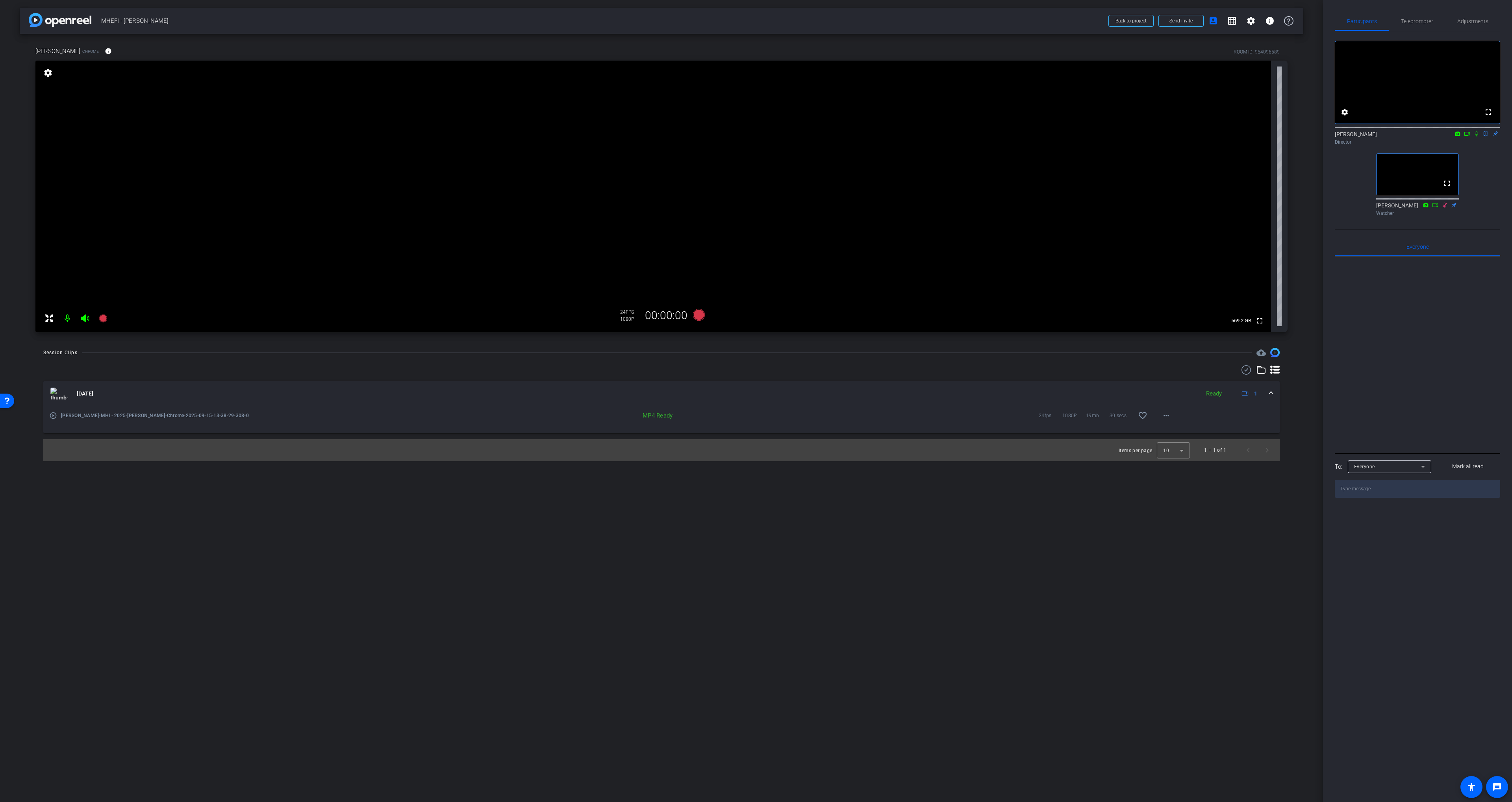
click at [49, 417] on mat-icon "play_circle_outline" at bounding box center [53, 415] width 8 height 8
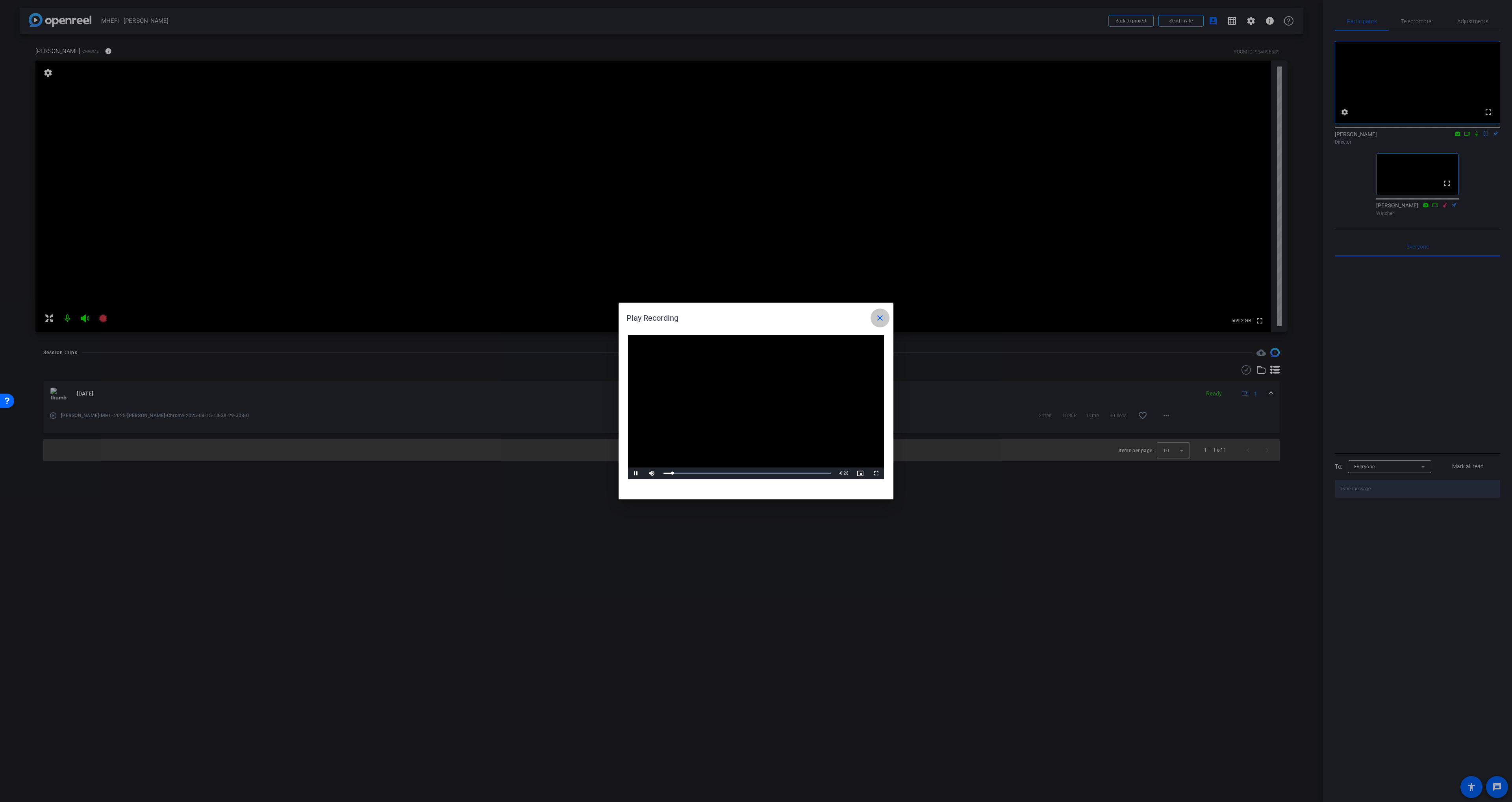
click at [753, 322] on mat-icon "close" at bounding box center [880, 318] width 9 height 9
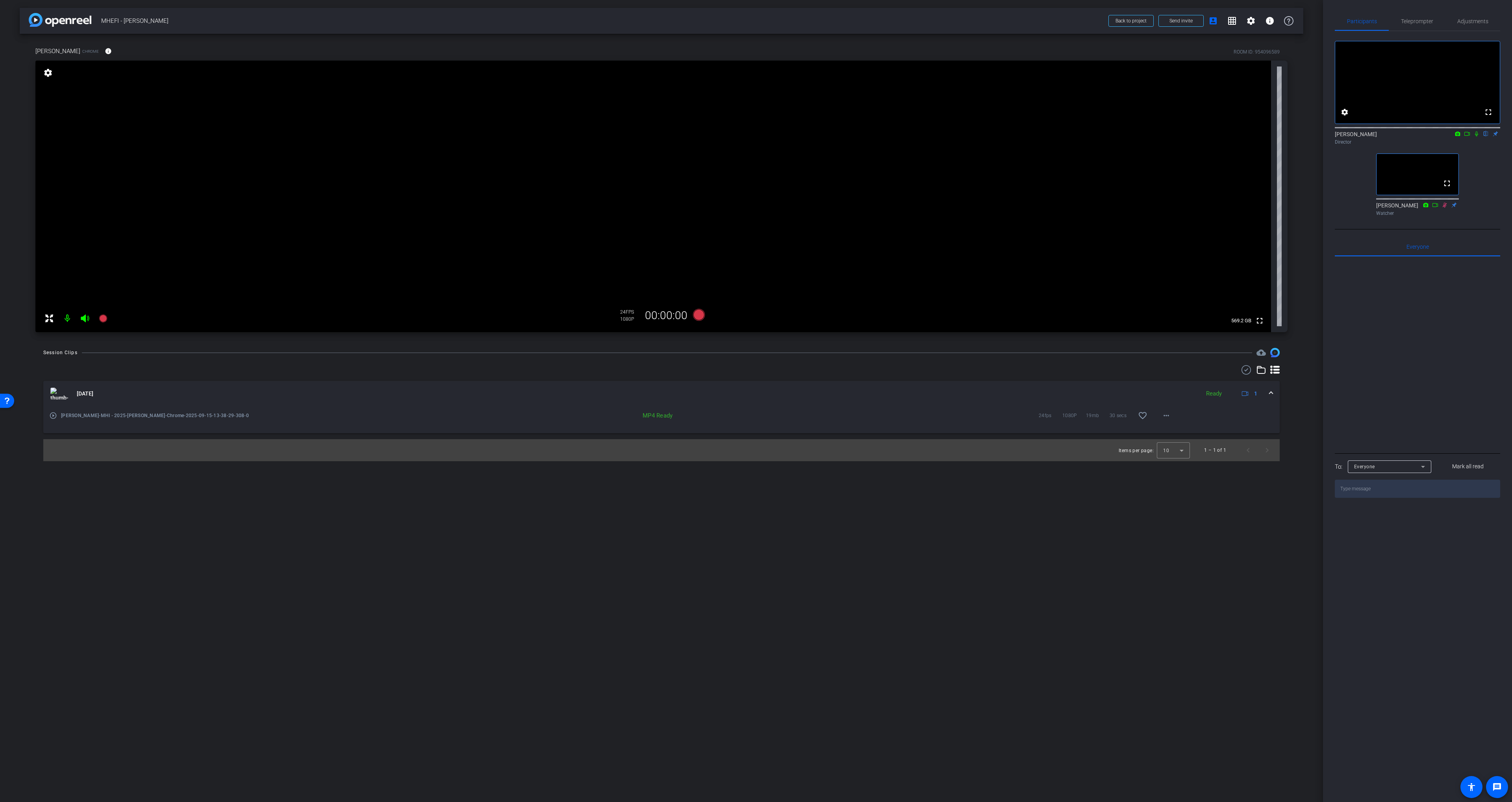
click at [51, 418] on mat-icon "play_circle_outline" at bounding box center [53, 415] width 8 height 8
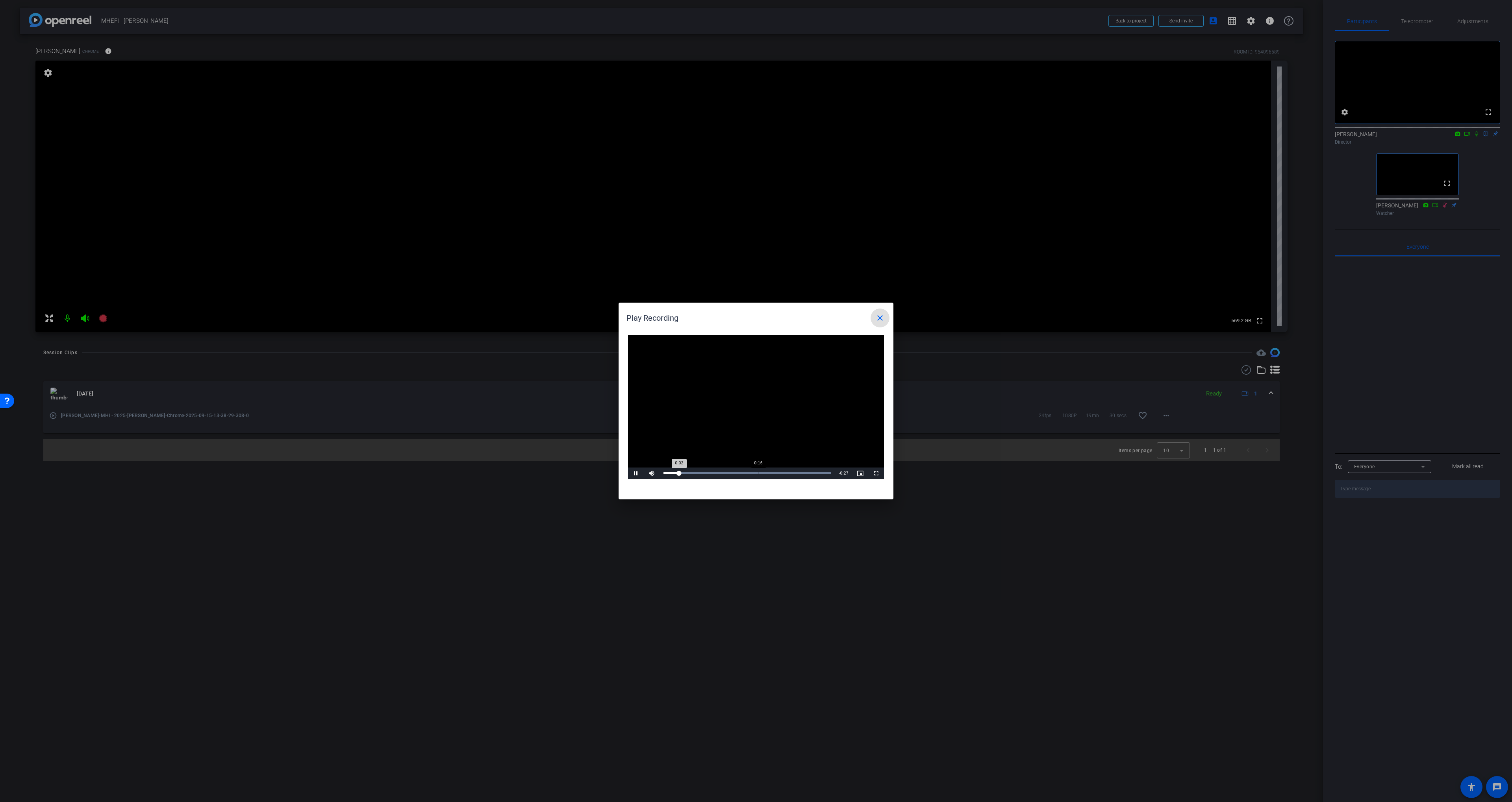
click at [753, 471] on div "Loaded : 100.00% 0:16 0:02" at bounding box center [747, 473] width 176 height 12
click at [753, 472] on div "Loaded : 100.00% 0:23 0:17" at bounding box center [747, 473] width 176 height 12
click at [753, 316] on mat-icon "close" at bounding box center [880, 318] width 9 height 9
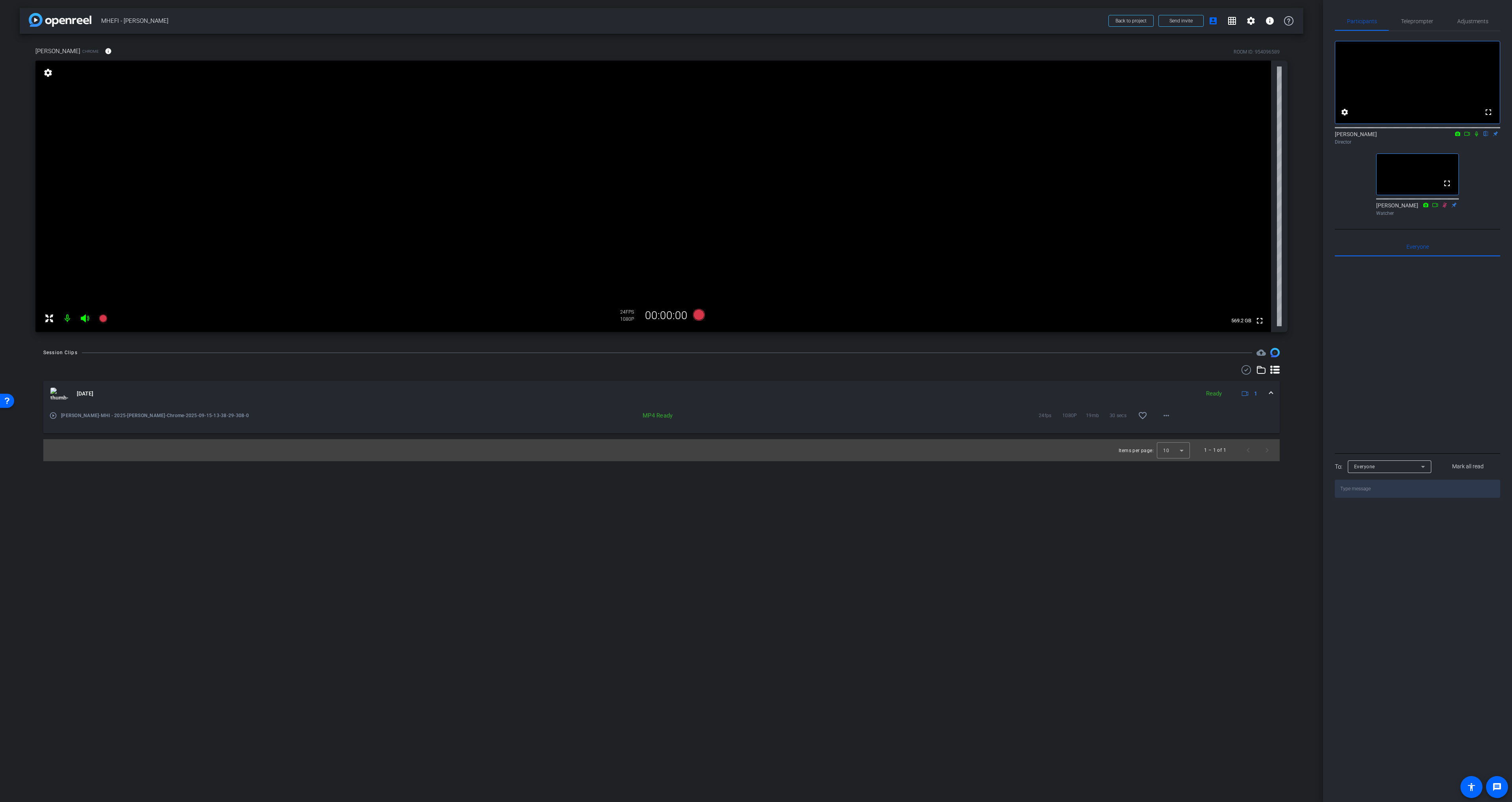
click at [753, 361] on div "Session Clips cloud_upload Sep 15, 2025 Ready 1 play_circle_outline Chris Becke…" at bounding box center [662, 404] width 1284 height 113
drag, startPoint x: 1488, startPoint y: 212, endPoint x: 1477, endPoint y: 211, distance: 11.0
click at [753, 212] on div "fullscreen settings Scott Grant flip Director fullscreen Nick Ginter Watcher" at bounding box center [1418, 125] width 166 height 188
click at [705, 436] on openreel-recordings-list-clip "Sep 15, 2025 Ready 1 play_circle_outline Chris Becker-MHI - 2025-Chris Becker-C…" at bounding box center [662, 421] width 1236 height 80
click at [716, 346] on div "arrow_back MHEFI - Chris Becker Back to project Send invite account_box grid_on…" at bounding box center [662, 401] width 1323 height 802
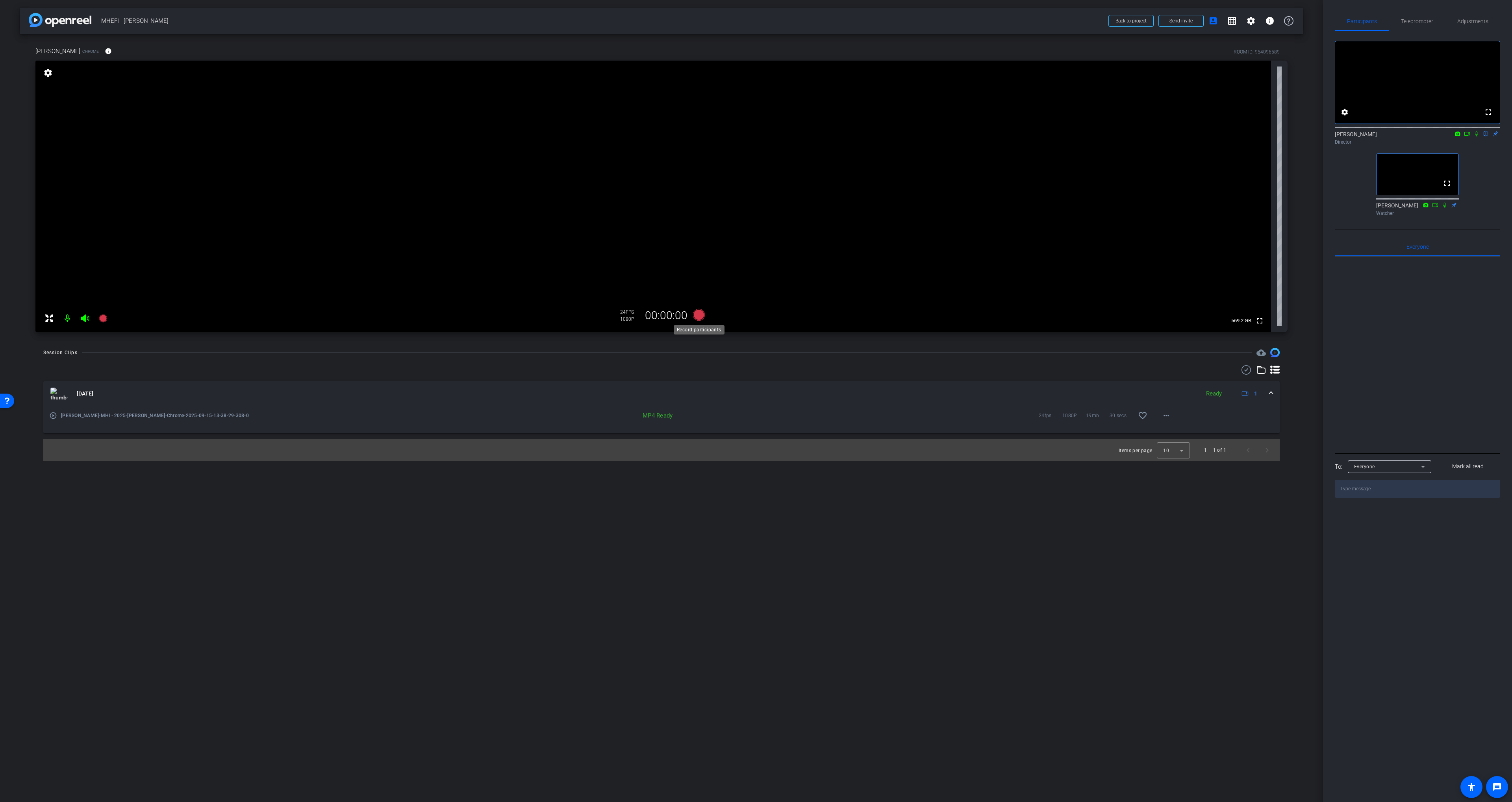
click at [701, 315] on icon at bounding box center [699, 315] width 12 height 12
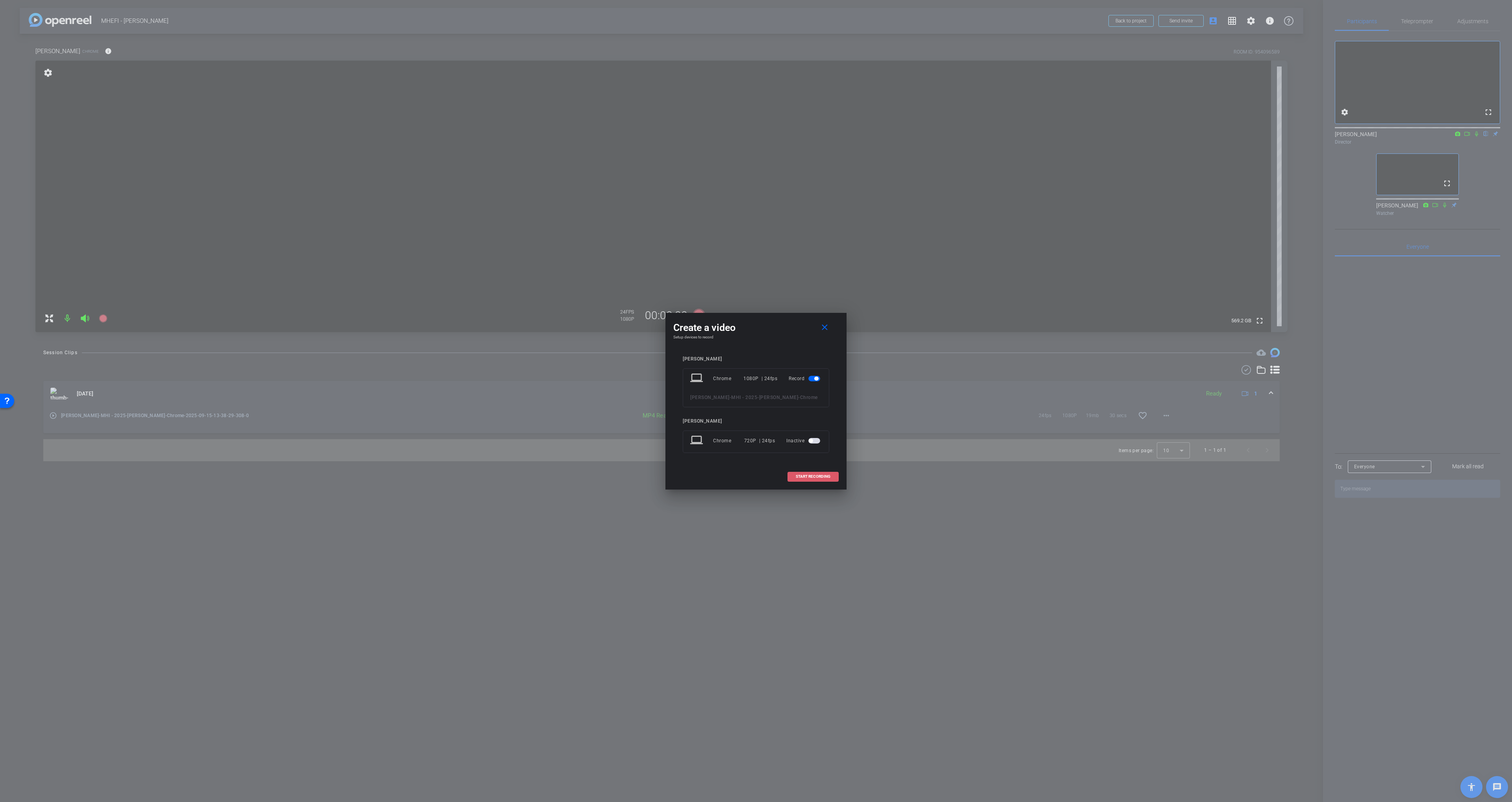
click at [753, 476] on span "START RECORDING" at bounding box center [813, 476] width 35 height 4
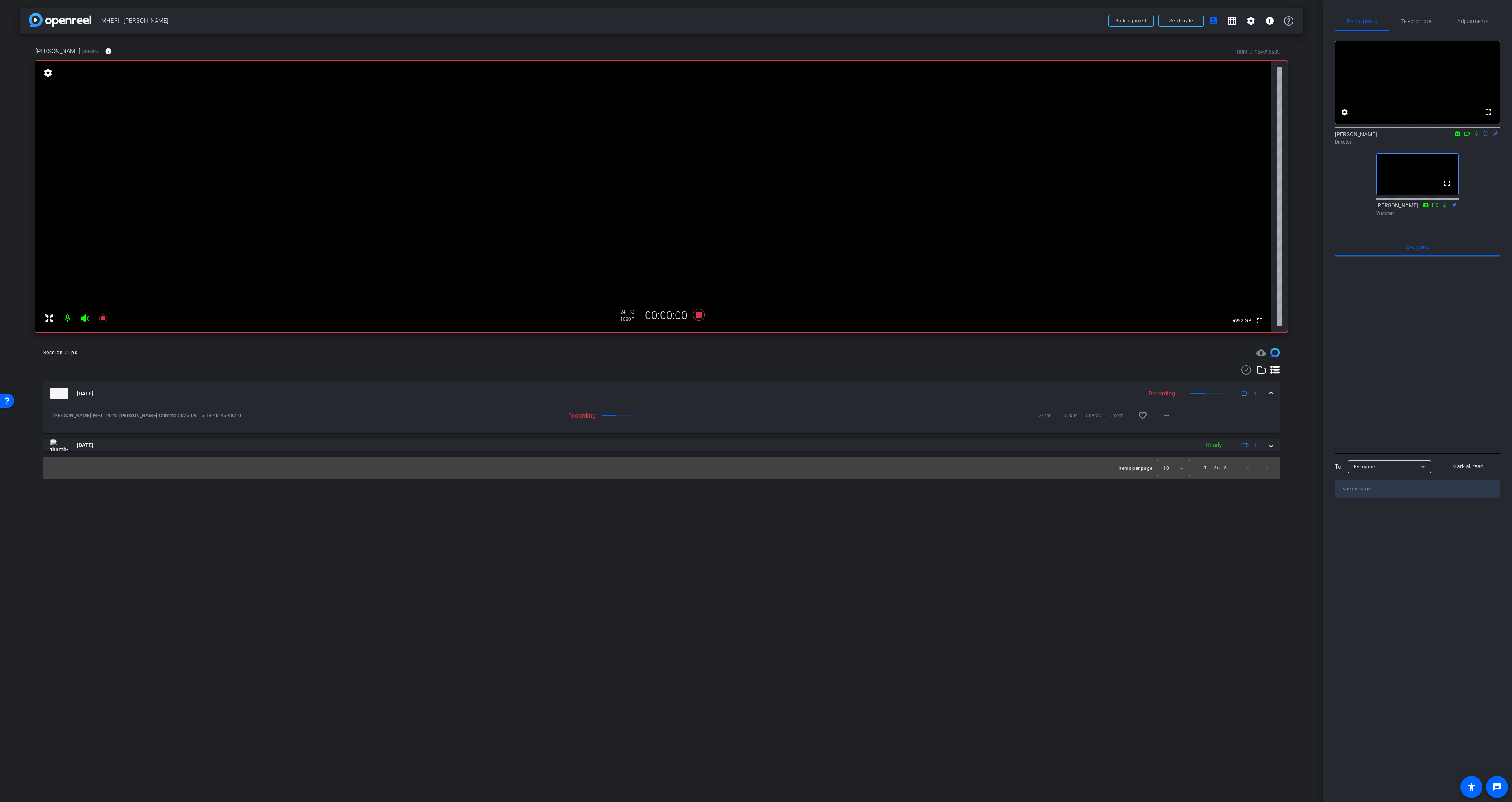
click at [753, 137] on icon at bounding box center [1476, 133] width 6 height 5
click at [753, 137] on mat-icon at bounding box center [1467, 134] width 9 height 7
click at [703, 314] on icon at bounding box center [699, 315] width 19 height 14
click at [753, 136] on icon at bounding box center [1476, 133] width 4 height 4
click at [753, 137] on icon at bounding box center [1476, 133] width 6 height 5
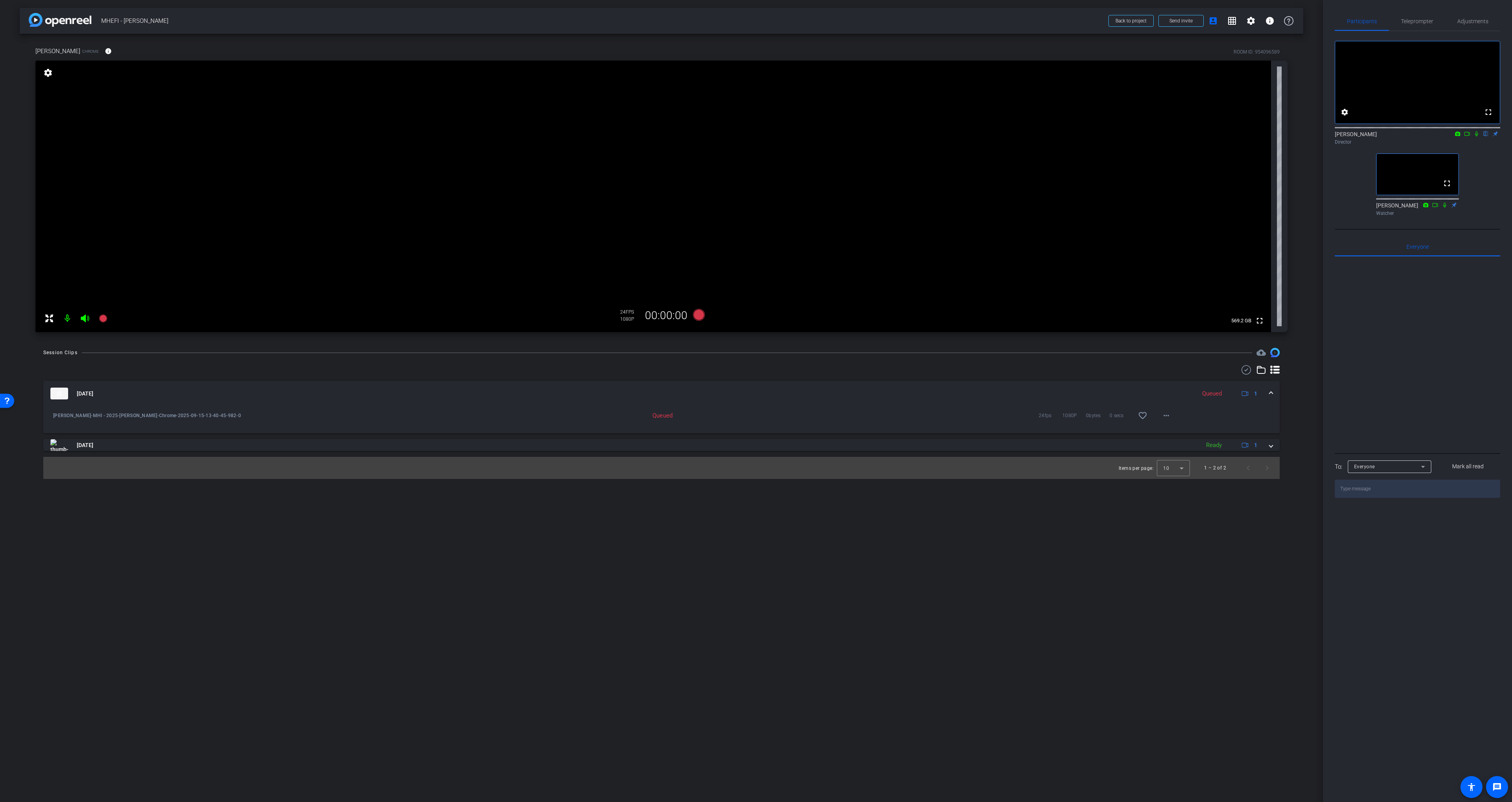
drag, startPoint x: 724, startPoint y: 378, endPoint x: 724, endPoint y: 374, distance: 4.0
click at [724, 378] on div "Sep 15, 2025 Queued 1 Chris Becker-MHI - 2025-Chris Becker-Chrome-2025-09-15-13…" at bounding box center [662, 422] width 1236 height 114
click at [700, 313] on icon at bounding box center [699, 315] width 12 height 12
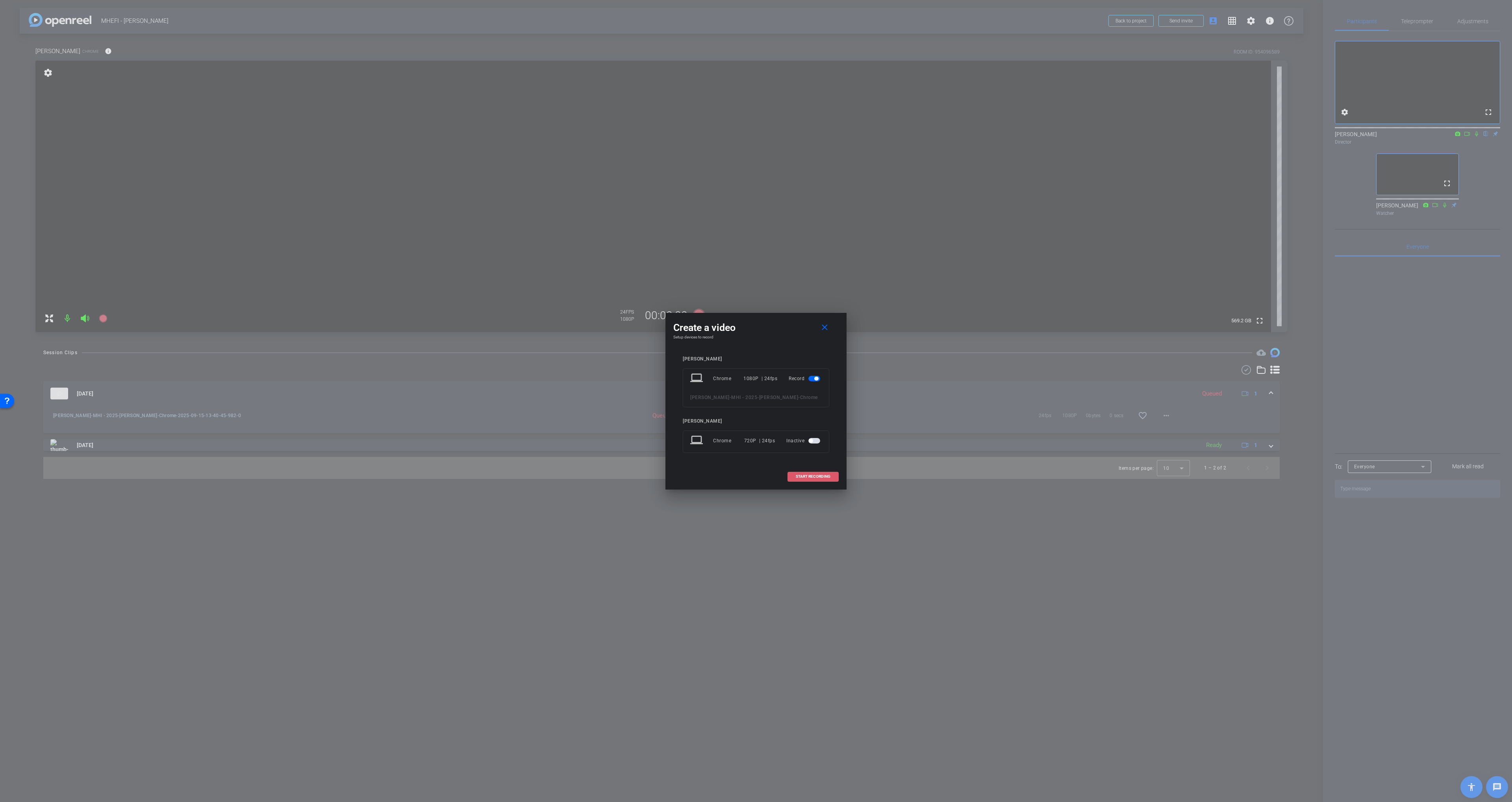
click at [753, 478] on span "START RECORDING" at bounding box center [813, 476] width 35 height 4
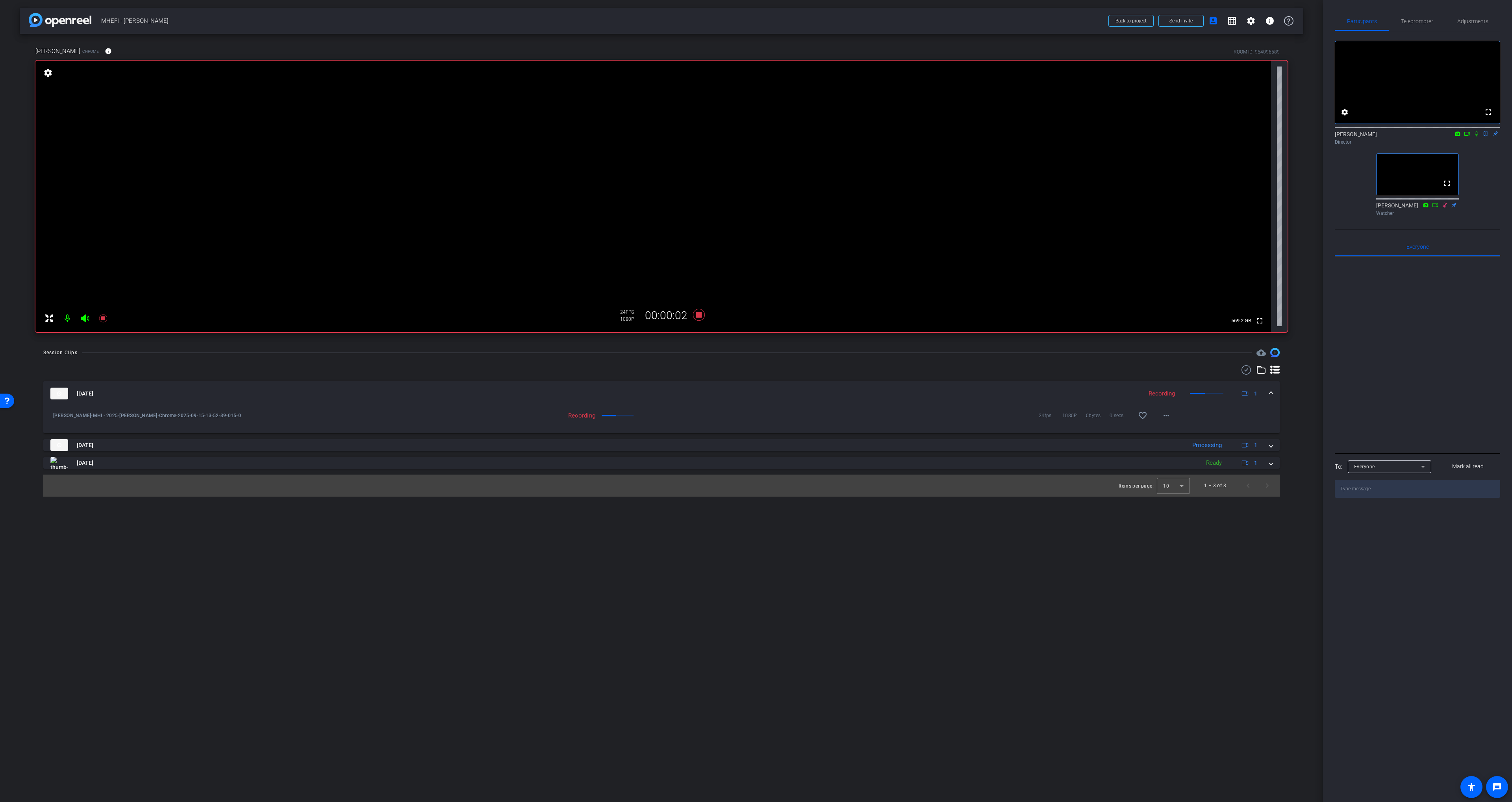
click at [753, 137] on icon at bounding box center [1476, 133] width 6 height 5
drag, startPoint x: 821, startPoint y: 369, endPoint x: 797, endPoint y: 367, distance: 24.1
click at [753, 368] on div at bounding box center [662, 370] width 1236 height 9
click at [699, 314] on icon at bounding box center [699, 315] width 12 height 12
click at [753, 137] on icon at bounding box center [1476, 133] width 6 height 5
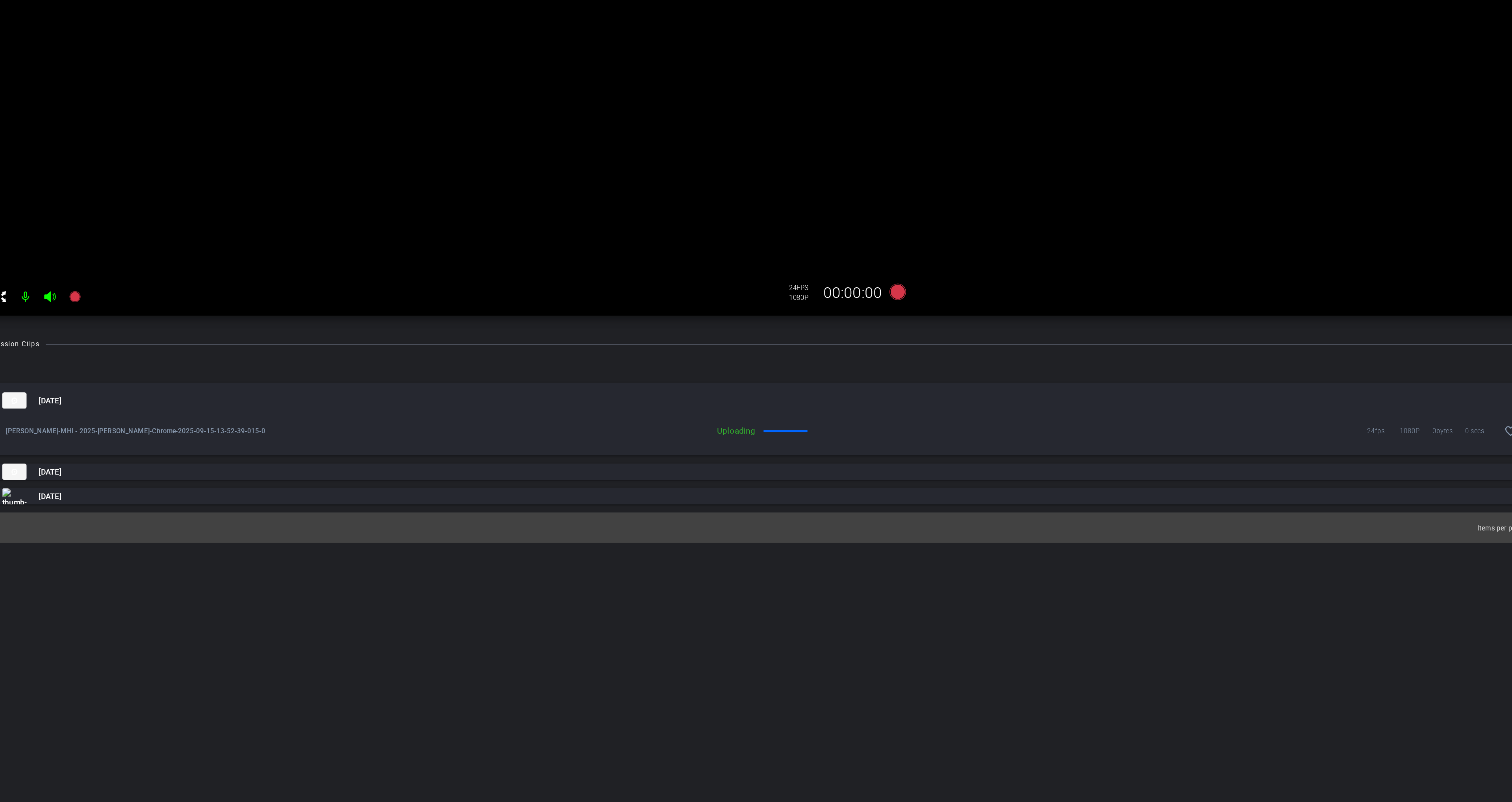
drag, startPoint x: 991, startPoint y: 397, endPoint x: 813, endPoint y: 392, distance: 178.1
click at [753, 392] on mat-panel-title "Sep 15, 2025" at bounding box center [595, 394] width 1088 height 12
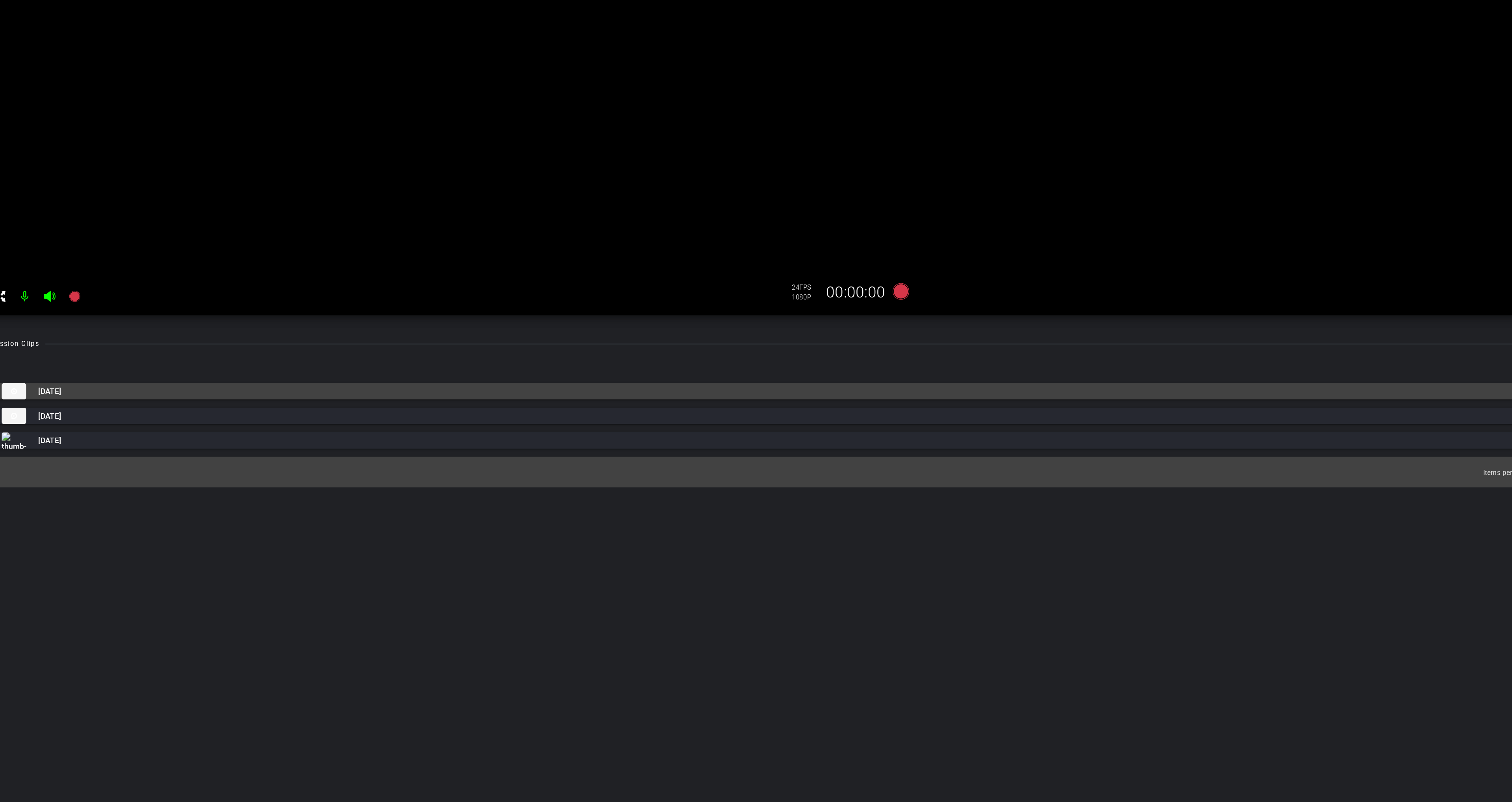
click at [753, 391] on mat-panel-title "Sep 15, 2025" at bounding box center [595, 387] width 1088 height 12
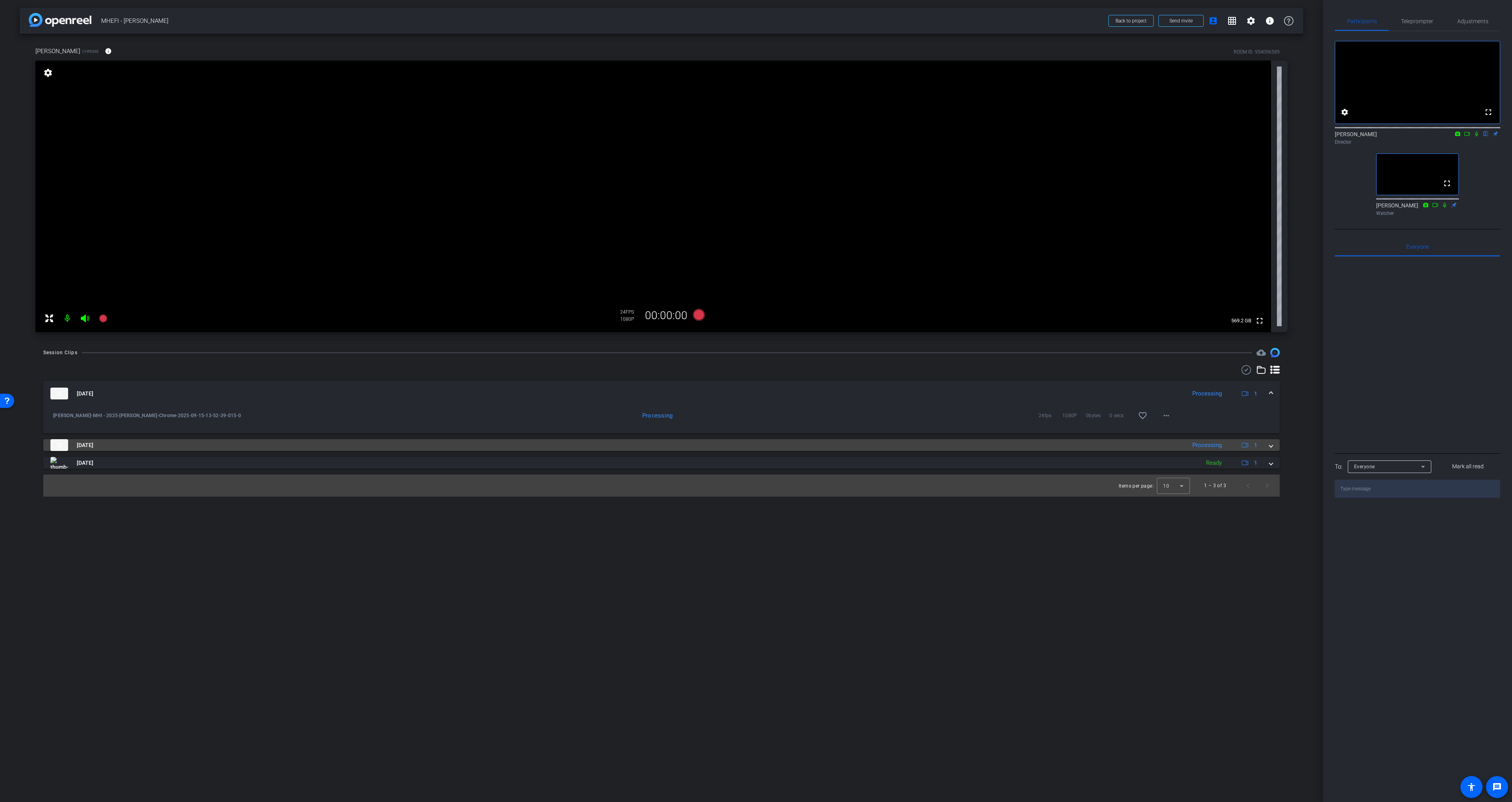
click at [753, 444] on mat-panel-title "Sep 15, 2025" at bounding box center [616, 445] width 1132 height 12
